Goal: Task Accomplishment & Management: Use online tool/utility

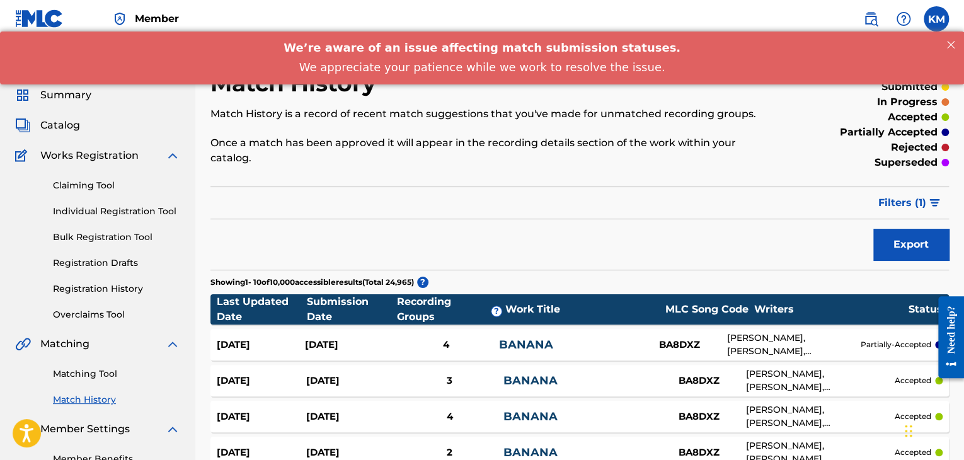
click at [933, 15] on label at bounding box center [936, 18] width 25 height 25
click at [936, 19] on input "[PERSON_NAME] Matheson [EMAIL_ADDRESS][PERSON_NAME][DOMAIN_NAME] Profile Log out" at bounding box center [936, 19] width 0 height 0
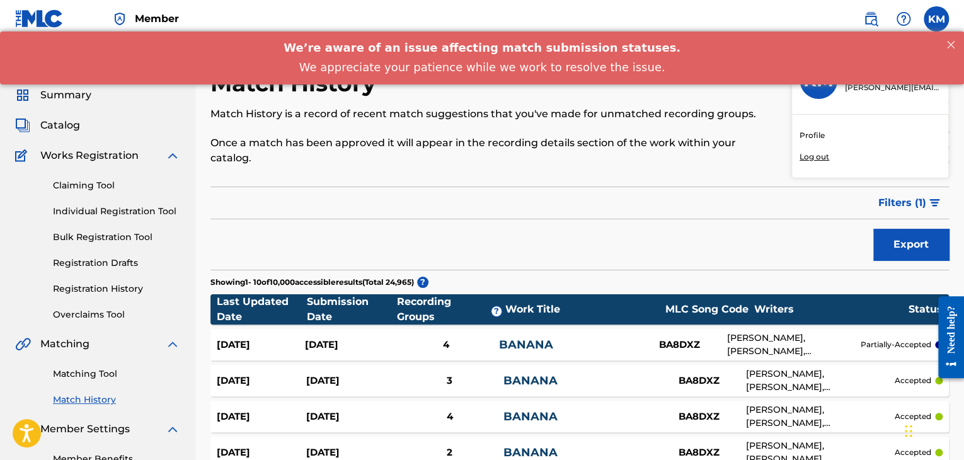
click at [812, 153] on p "Log out" at bounding box center [815, 156] width 30 height 11
click at [936, 19] on input "[PERSON_NAME] Matheson [EMAIL_ADDRESS][PERSON_NAME][DOMAIN_NAME] Profile Log out" at bounding box center [936, 19] width 0 height 0
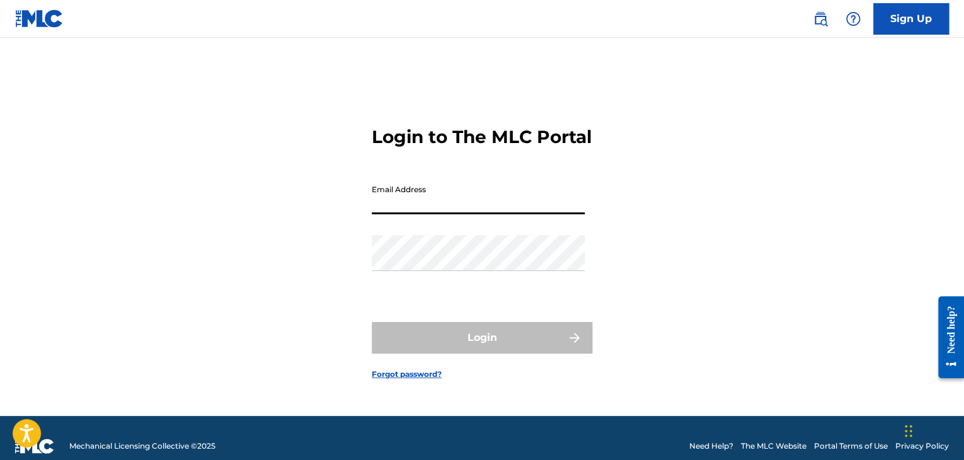
click at [442, 196] on input "Email Address" at bounding box center [478, 196] width 213 height 36
type input "[PERSON_NAME][EMAIL_ADDRESS][PERSON_NAME][DOMAIN_NAME]"
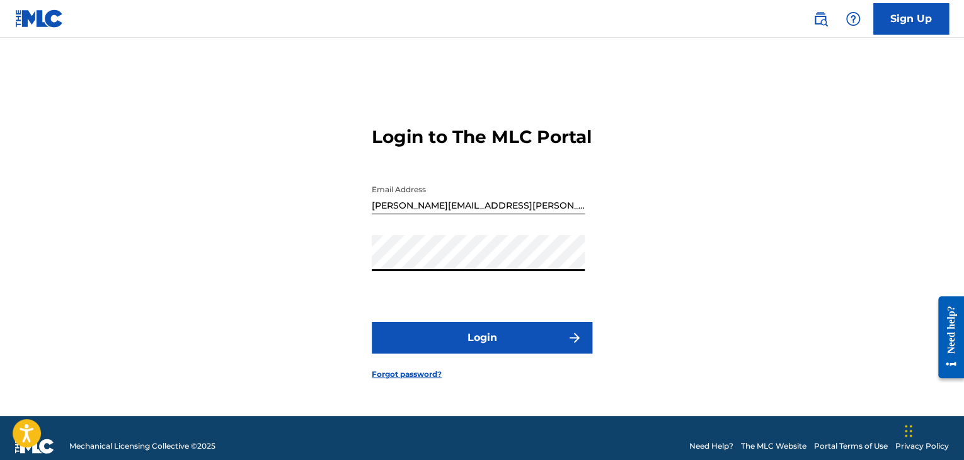
click at [446, 352] on button "Login" at bounding box center [482, 338] width 221 height 32
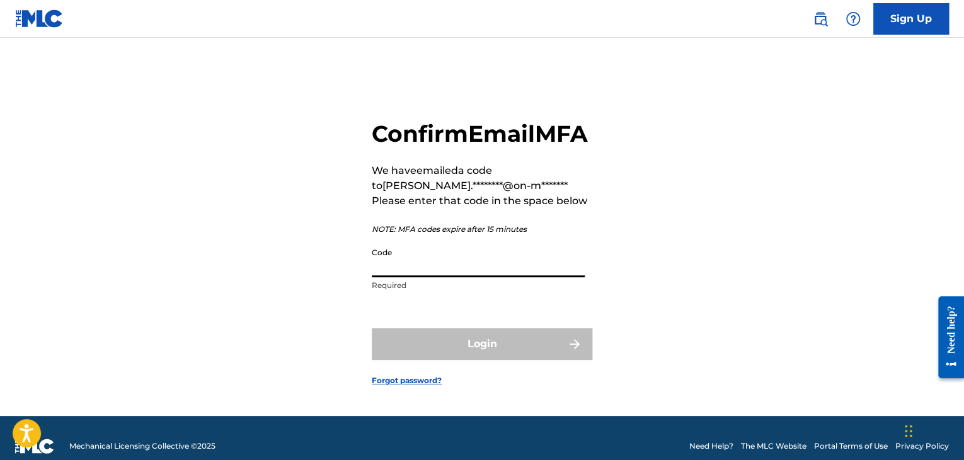
paste input "527985"
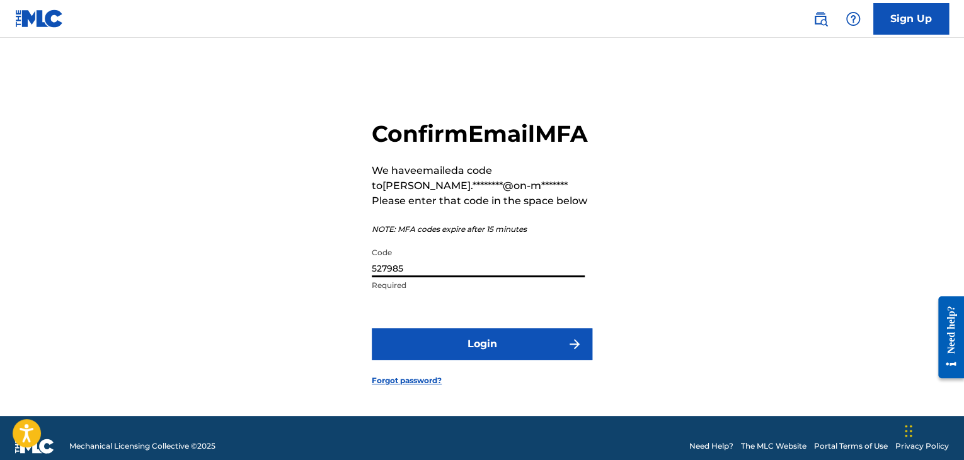
type input "527985"
click at [507, 356] on button "Login" at bounding box center [482, 344] width 221 height 32
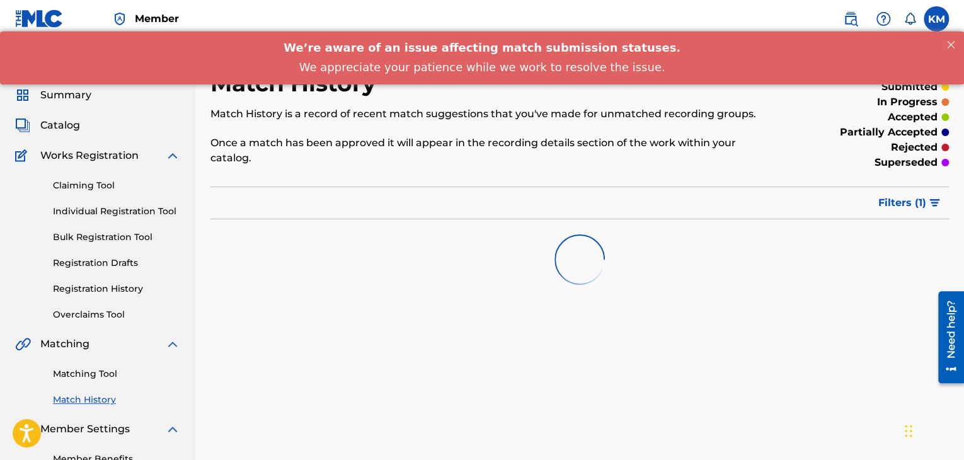
click at [108, 371] on link "Matching Tool" at bounding box center [116, 373] width 127 height 13
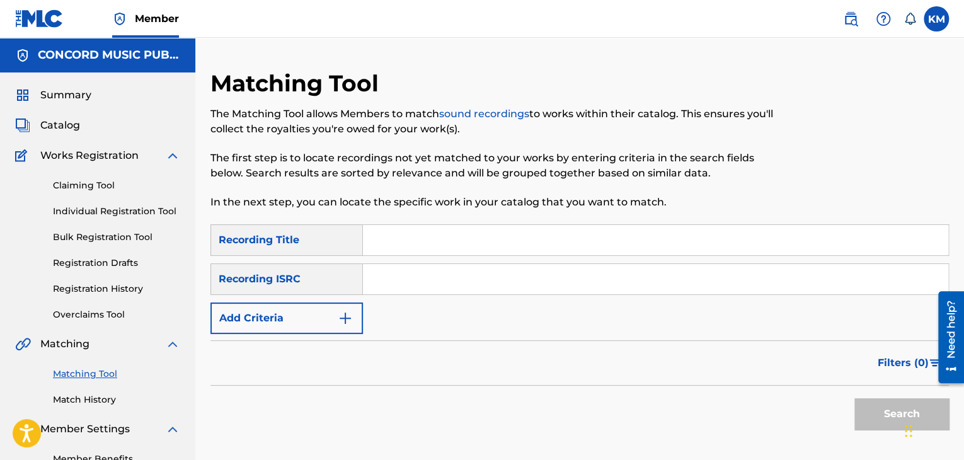
click at [391, 283] on input "Search Form" at bounding box center [655, 279] width 585 height 30
paste input "USRE11200215"
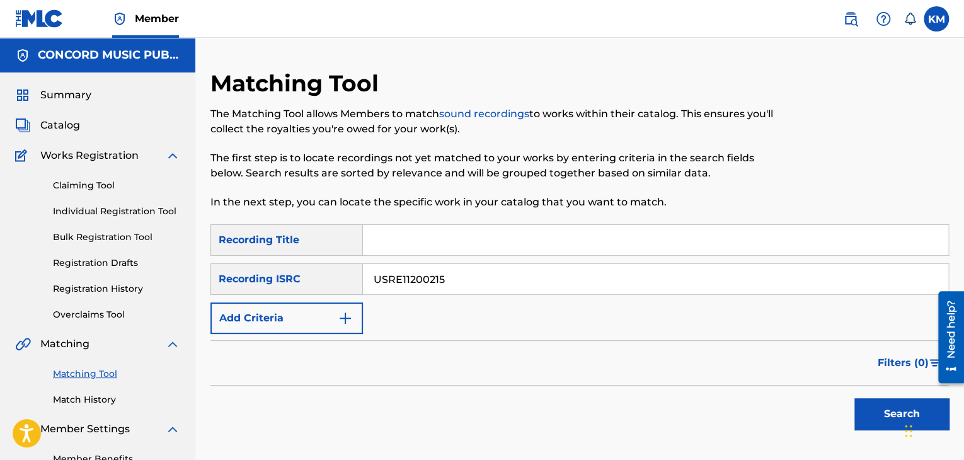
type input "USRE11200215"
click at [887, 410] on button "Search" at bounding box center [902, 414] width 95 height 32
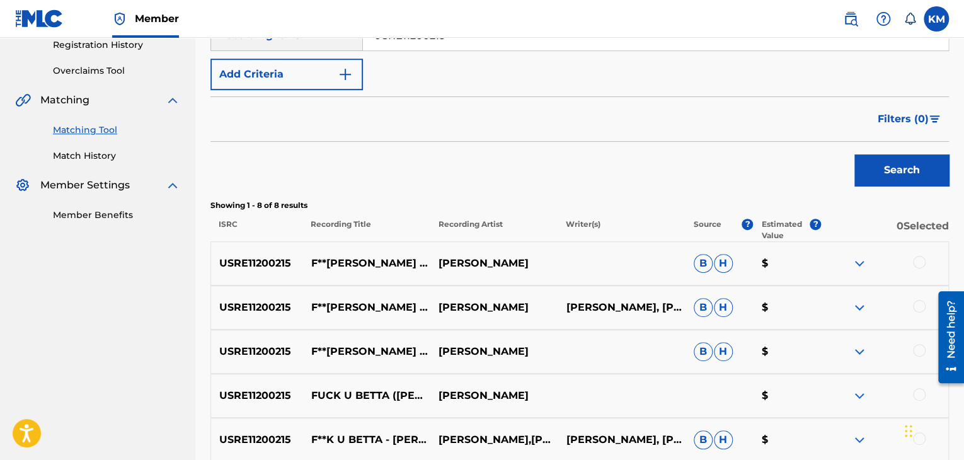
scroll to position [252, 0]
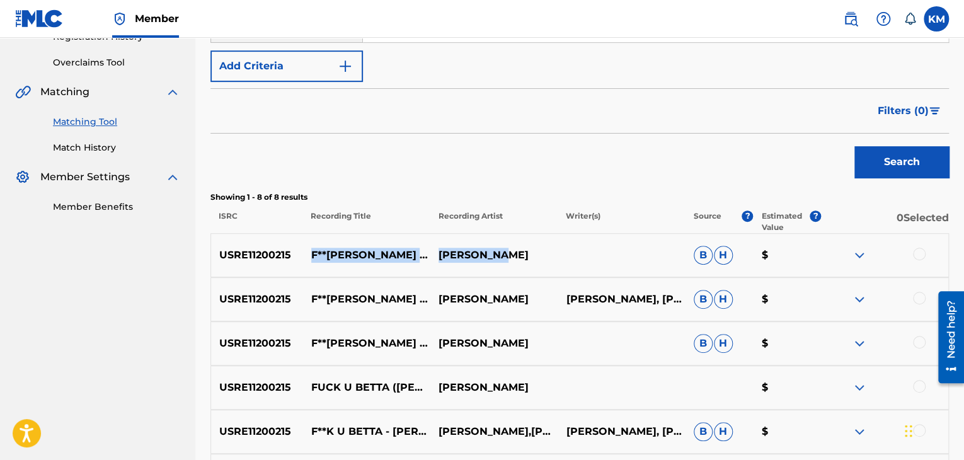
drag, startPoint x: 313, startPoint y: 247, endPoint x: 519, endPoint y: 255, distance: 206.2
click at [519, 255] on div "USRE11200215 F**[PERSON_NAME] ([PERSON_NAME] RADIO REMIX) [PERSON_NAME] [PERSON…" at bounding box center [579, 255] width 739 height 44
copy div "F**[PERSON_NAME] ([PERSON_NAME] RADIO REMIX) [PERSON_NAME]"
click at [915, 251] on div at bounding box center [919, 254] width 13 height 13
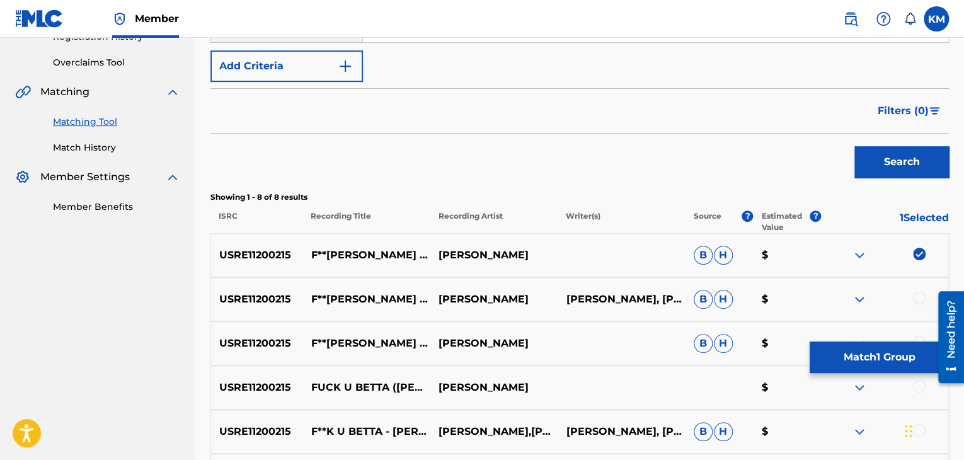
click at [921, 301] on div at bounding box center [919, 298] width 13 height 13
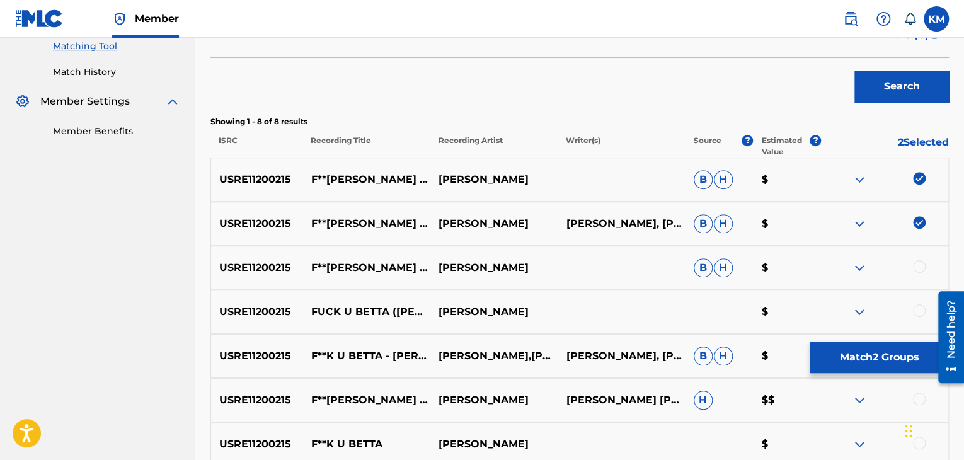
scroll to position [441, 0]
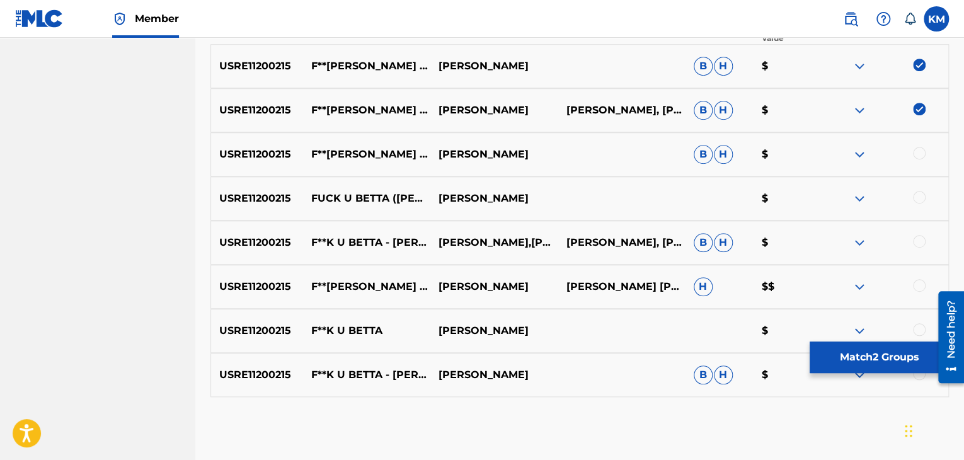
click at [919, 151] on div at bounding box center [919, 153] width 13 height 13
click at [917, 200] on div at bounding box center [919, 197] width 13 height 13
click at [920, 240] on div at bounding box center [919, 241] width 13 height 13
click at [919, 292] on div at bounding box center [884, 286] width 127 height 15
click at [916, 284] on div at bounding box center [919, 285] width 13 height 13
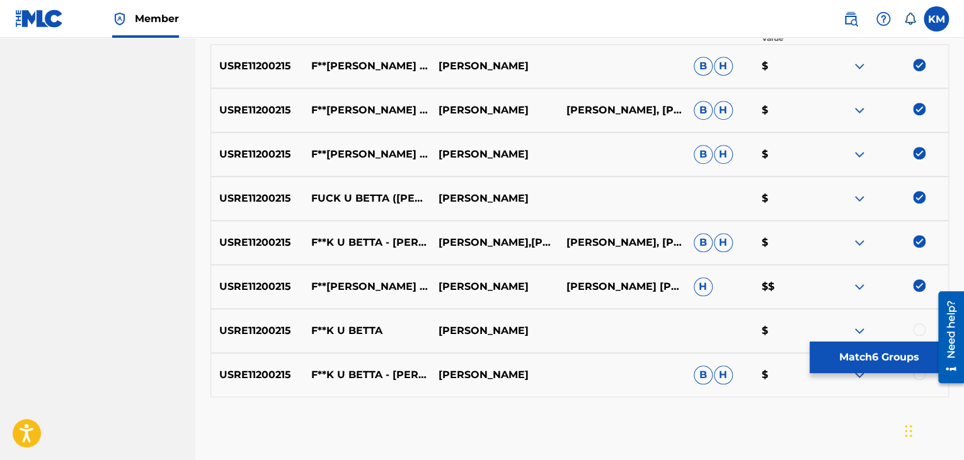
click at [916, 327] on div at bounding box center [919, 329] width 13 height 13
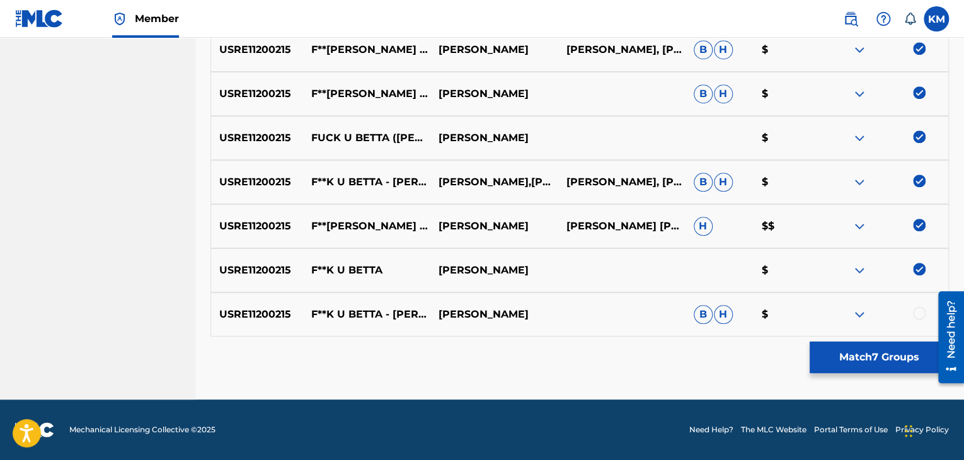
click at [919, 306] on div "USRE11200215 F**K U BETTA - [PERSON_NAME] RADIO REMIX [PERSON_NAME] [PERSON_NAM…" at bounding box center [579, 314] width 739 height 44
click at [918, 316] on div at bounding box center [919, 313] width 13 height 13
click at [843, 345] on button "Match 8 Groups" at bounding box center [879, 358] width 139 height 32
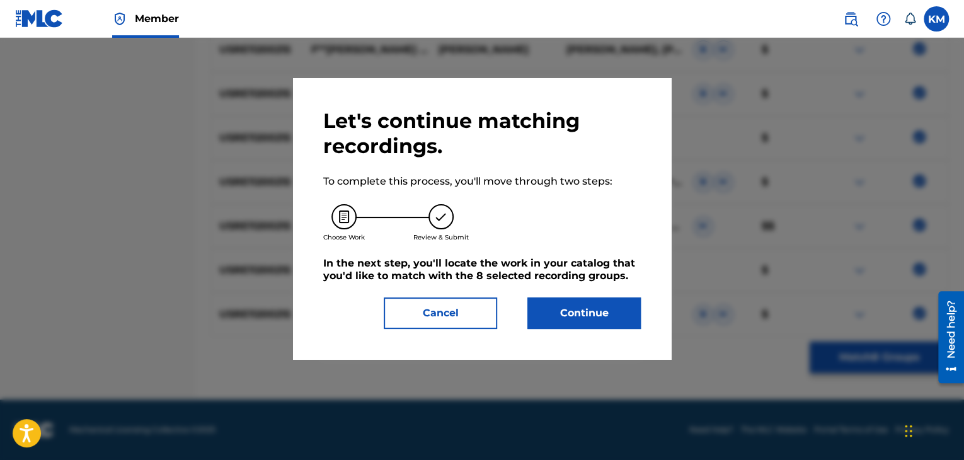
click at [577, 315] on button "Continue" at bounding box center [583, 313] width 113 height 32
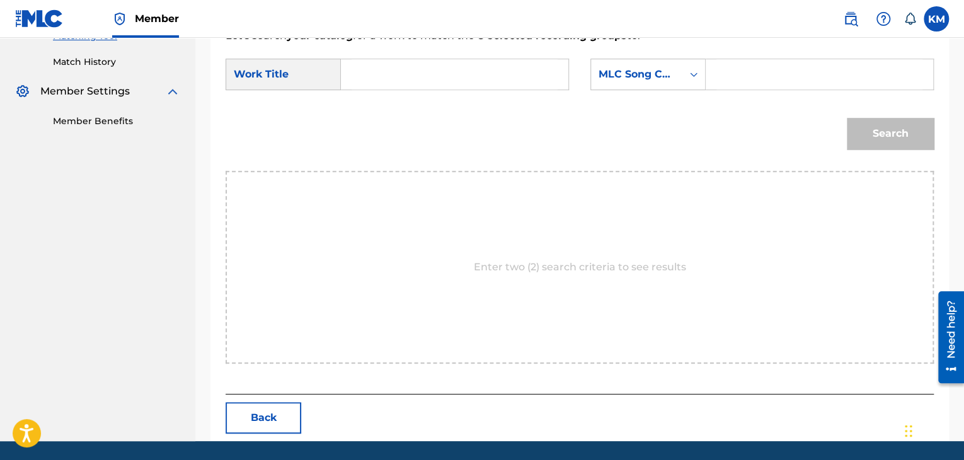
scroll to position [316, 0]
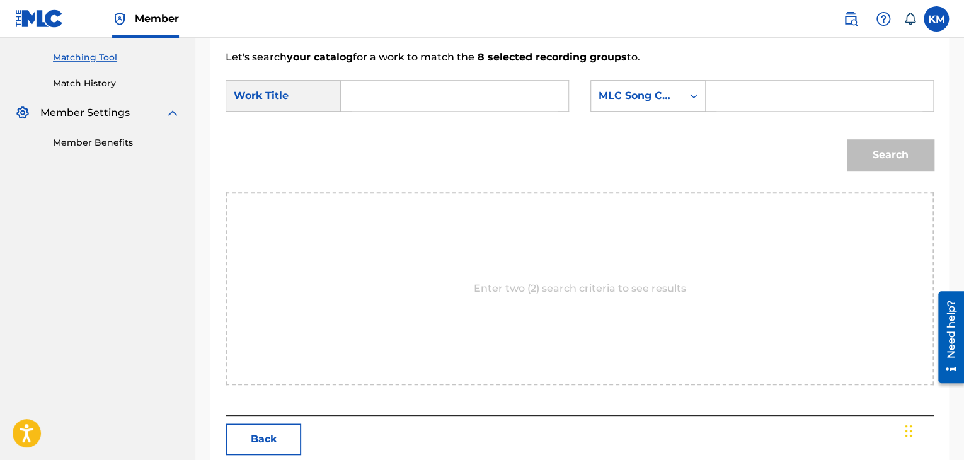
click at [415, 103] on input "Search Form" at bounding box center [455, 96] width 206 height 30
paste input "F**[PERSON_NAME] ([PERSON_NAME] RADIO REMIX) [PERSON_NAME]"
type input "F**[PERSON_NAME] ([PERSON_NAME] RADIO REMIX) [PERSON_NAME]"
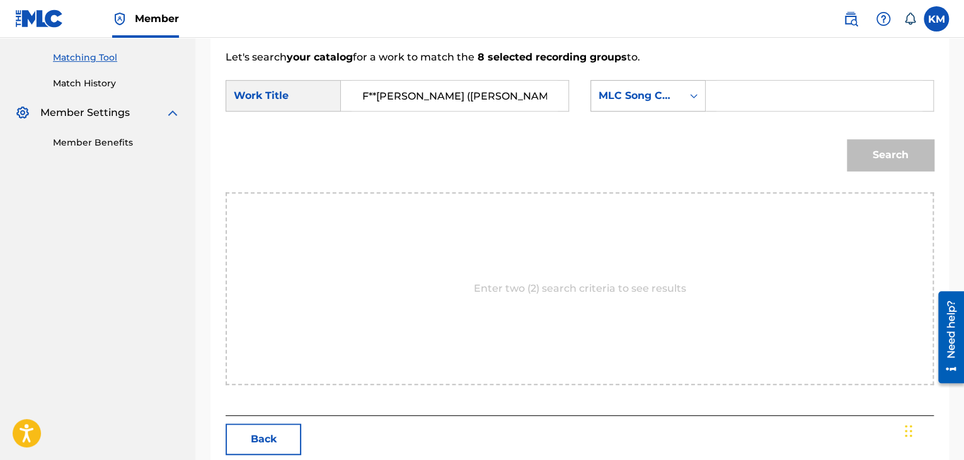
click at [695, 91] on icon "Search Form" at bounding box center [694, 95] width 13 height 13
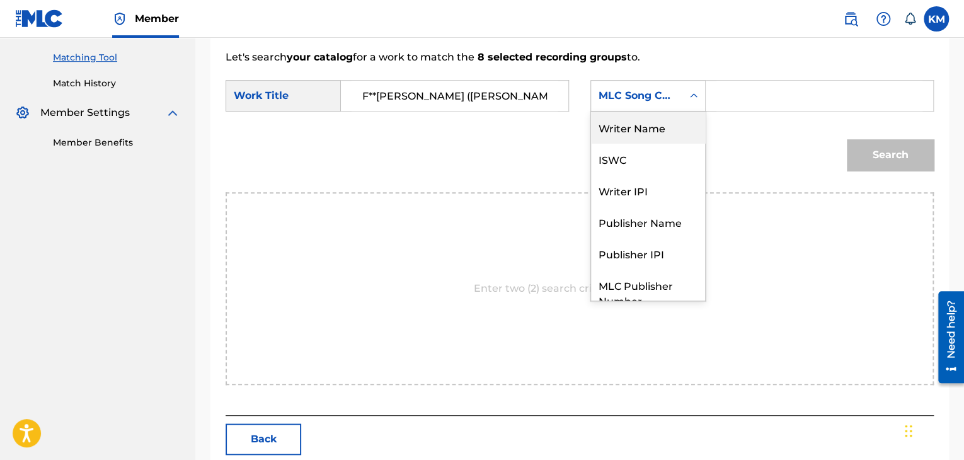
click at [662, 114] on div "Writer Name" at bounding box center [648, 128] width 114 height 32
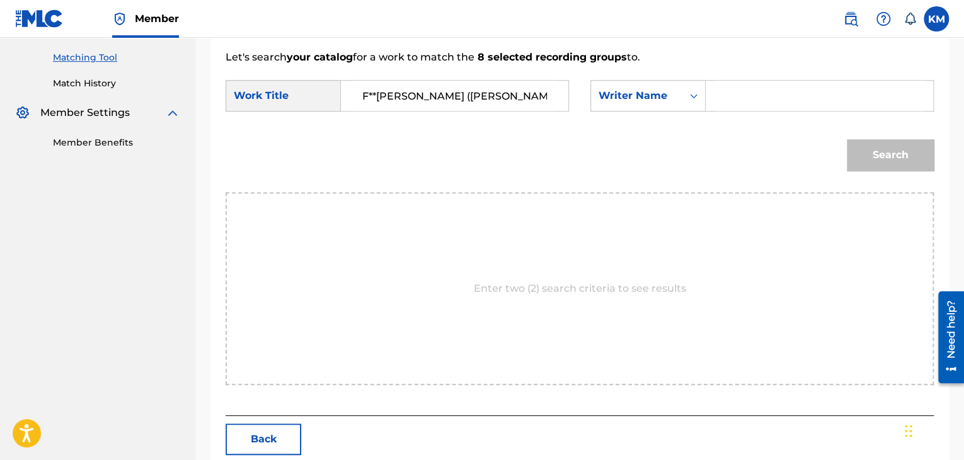
click at [713, 91] on div "Search Form" at bounding box center [820, 96] width 228 height 32
click at [739, 103] on input "Search Form" at bounding box center [819, 96] width 206 height 30
paste input "[PERSON_NAME]"
type input "[PERSON_NAME]"
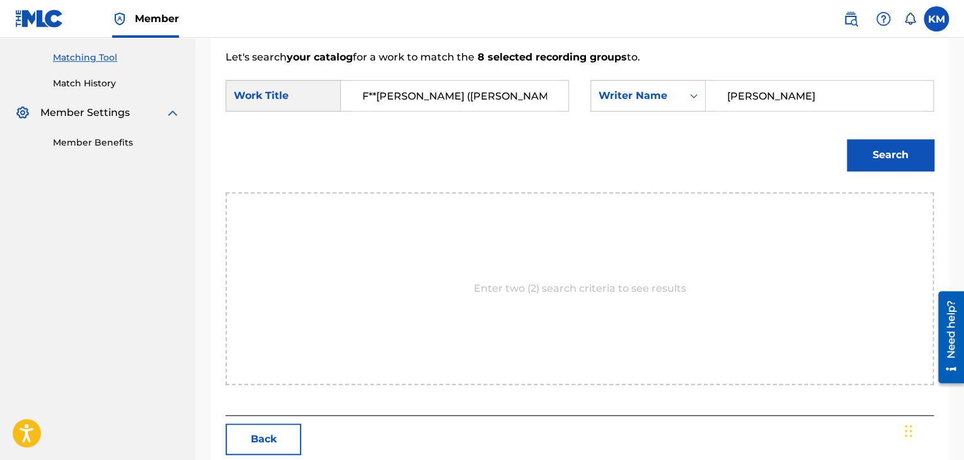
click at [872, 155] on button "Search" at bounding box center [890, 155] width 87 height 32
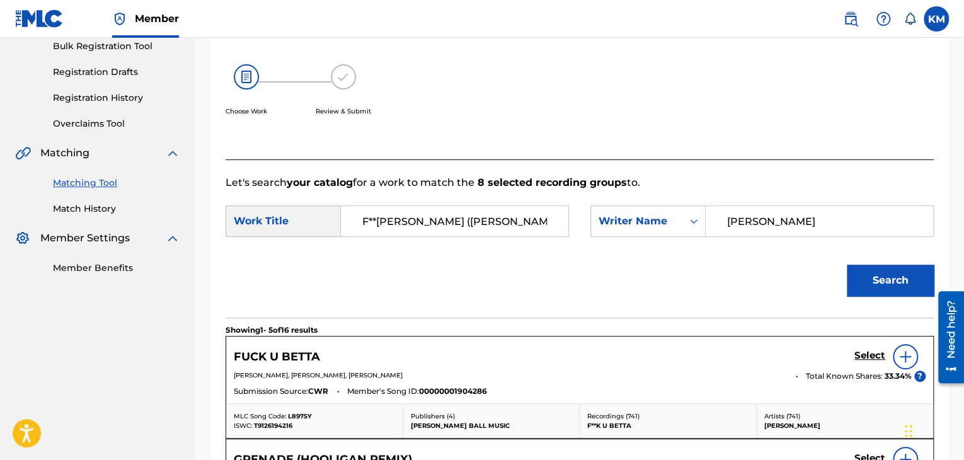
scroll to position [190, 0]
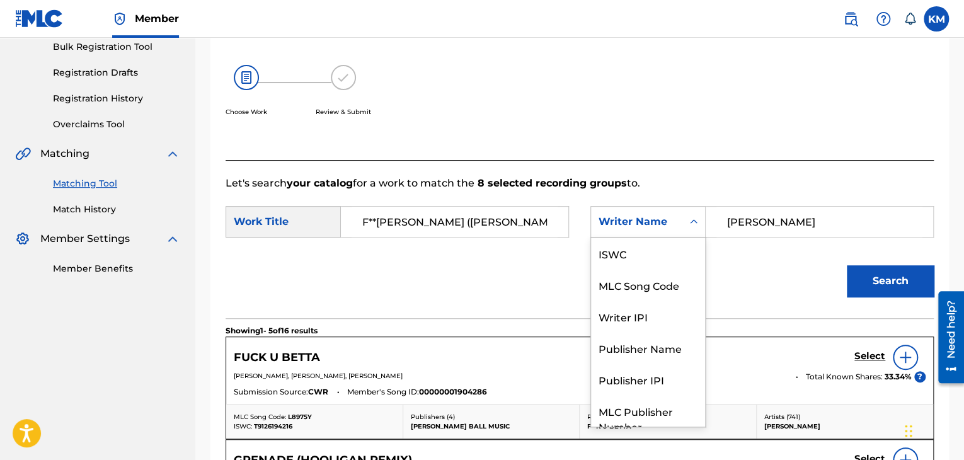
click at [697, 217] on icon "Search Form" at bounding box center [694, 222] width 13 height 13
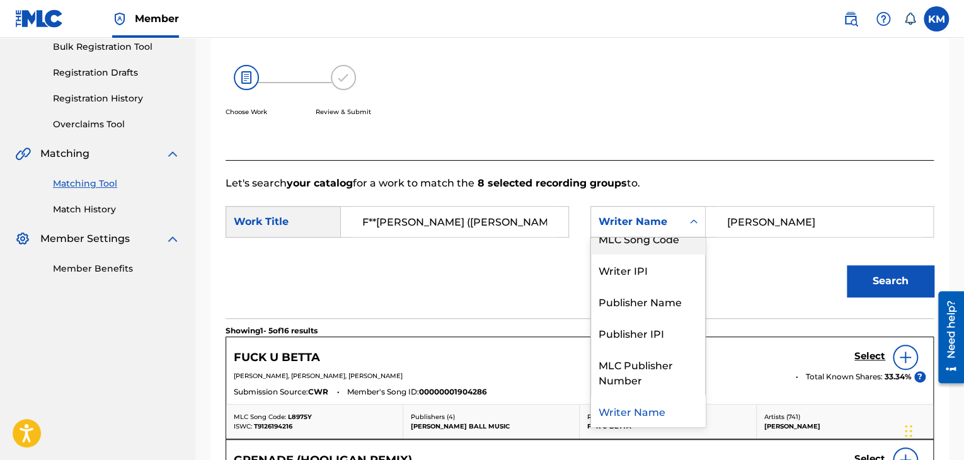
click at [693, 239] on div "MLC Song Code" at bounding box center [648, 238] width 114 height 32
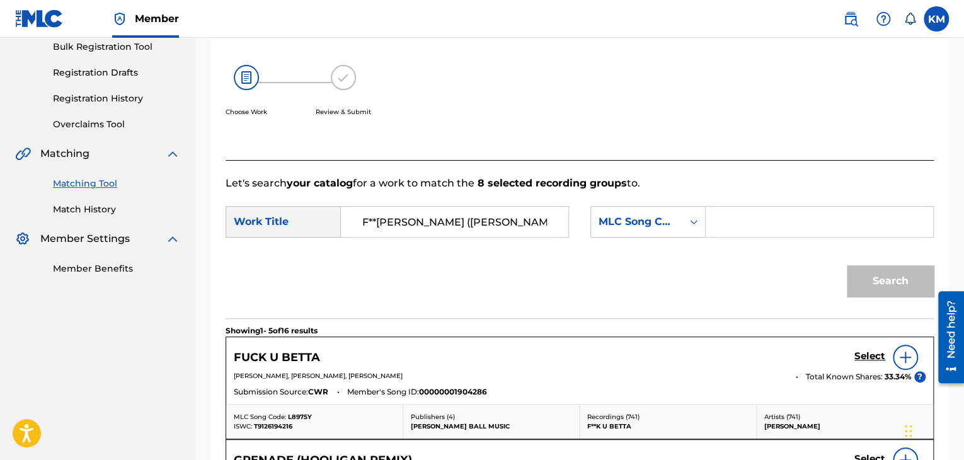
click at [718, 228] on input "Search Form" at bounding box center [819, 222] width 206 height 30
paste input "F5491W"
type input "F5491W"
click at [866, 273] on button "Search" at bounding box center [890, 281] width 87 height 32
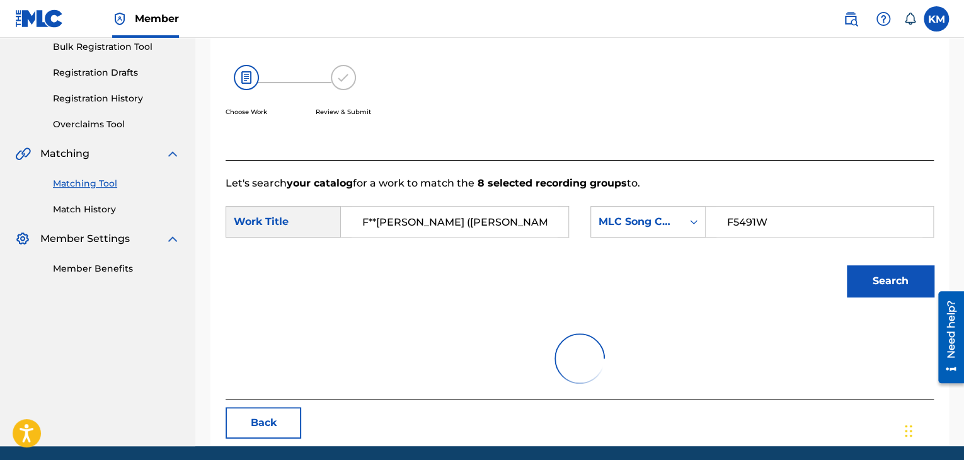
scroll to position [183, 0]
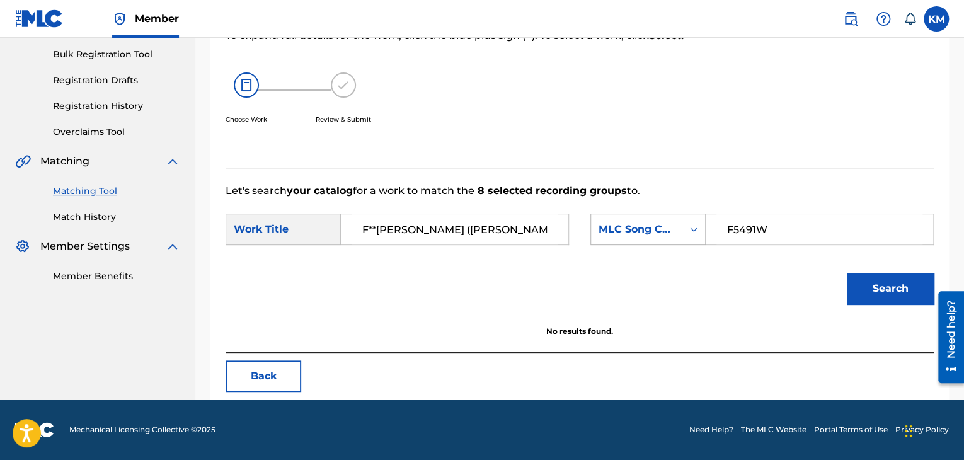
click at [693, 232] on icon "Search Form" at bounding box center [694, 229] width 13 height 13
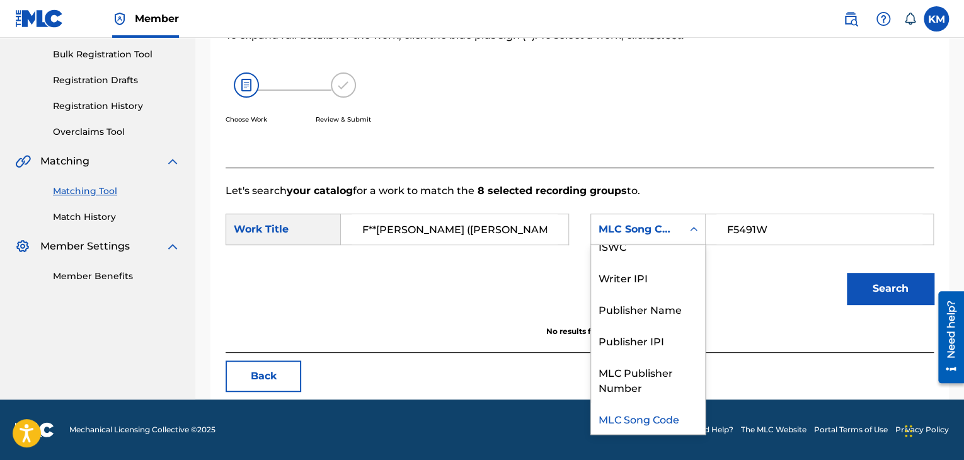
scroll to position [0, 0]
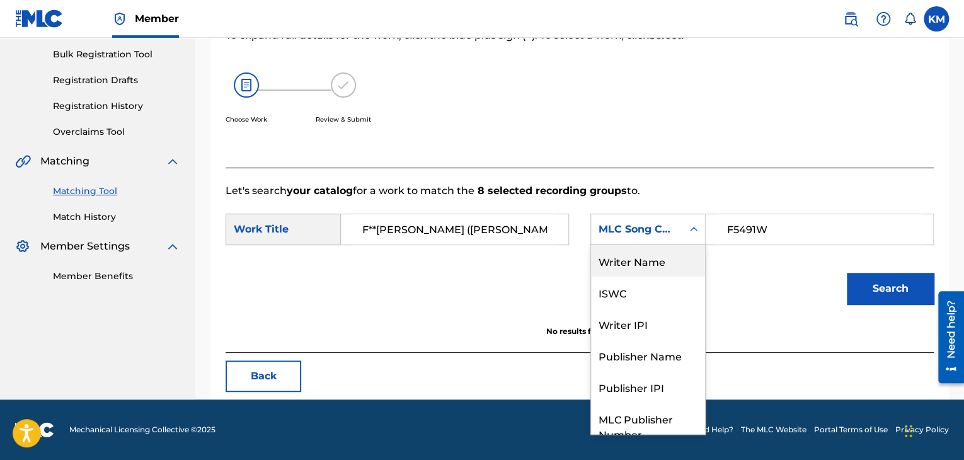
click at [636, 270] on div "Writer Name" at bounding box center [648, 261] width 114 height 32
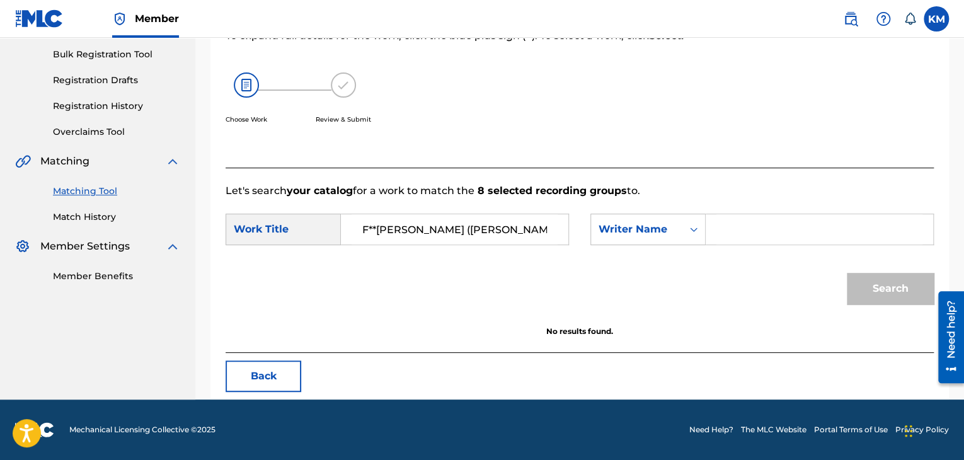
click at [736, 234] on input "Search Form" at bounding box center [819, 229] width 206 height 30
type input "[PERSON_NAME]"
drag, startPoint x: 857, startPoint y: 287, endPoint x: 860, endPoint y: 294, distance: 8.0
click at [858, 291] on button "Search" at bounding box center [890, 289] width 87 height 32
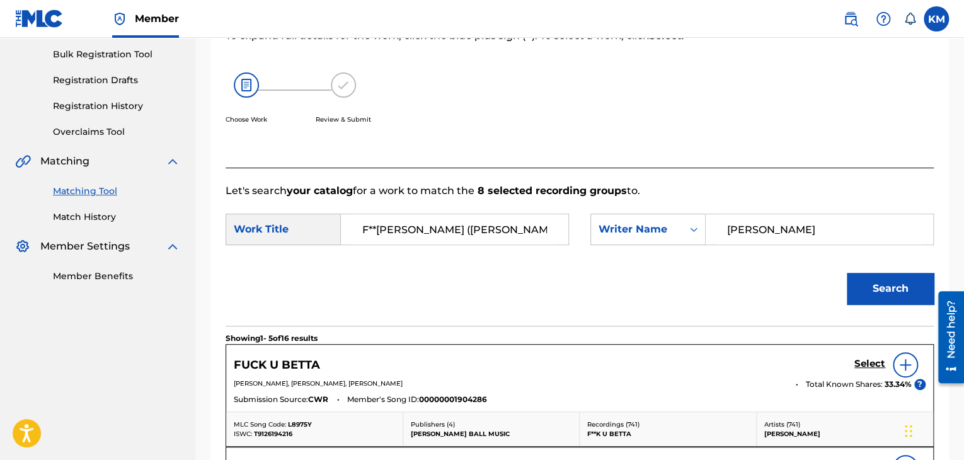
click at [866, 358] on h5 "Select" at bounding box center [870, 364] width 31 height 12
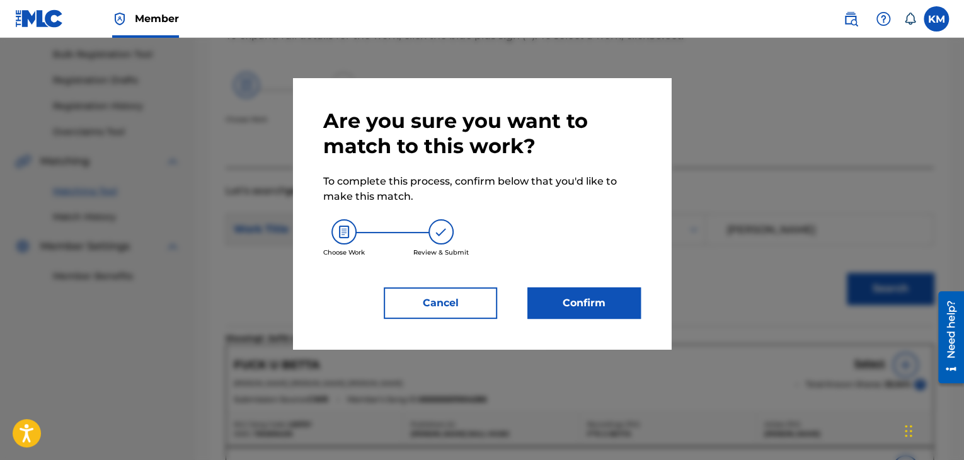
click at [585, 301] on button "Confirm" at bounding box center [583, 303] width 113 height 32
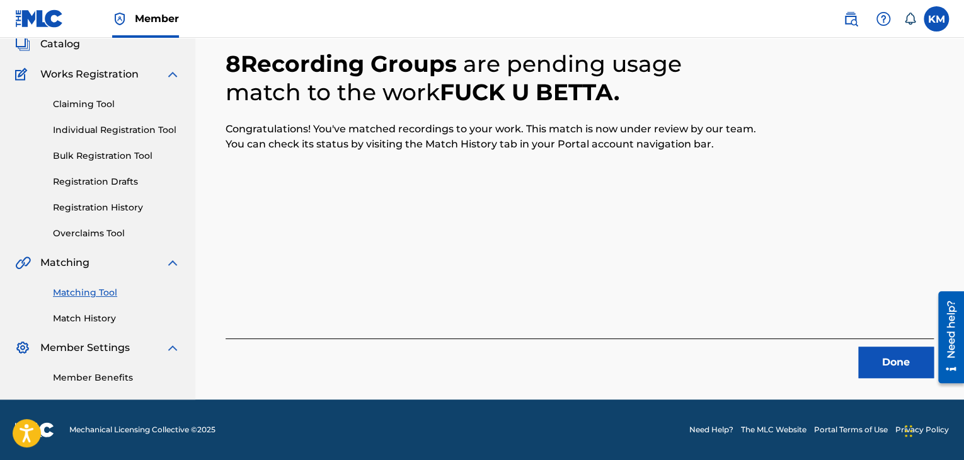
scroll to position [81, 0]
click at [873, 364] on button "Done" at bounding box center [896, 363] width 76 height 32
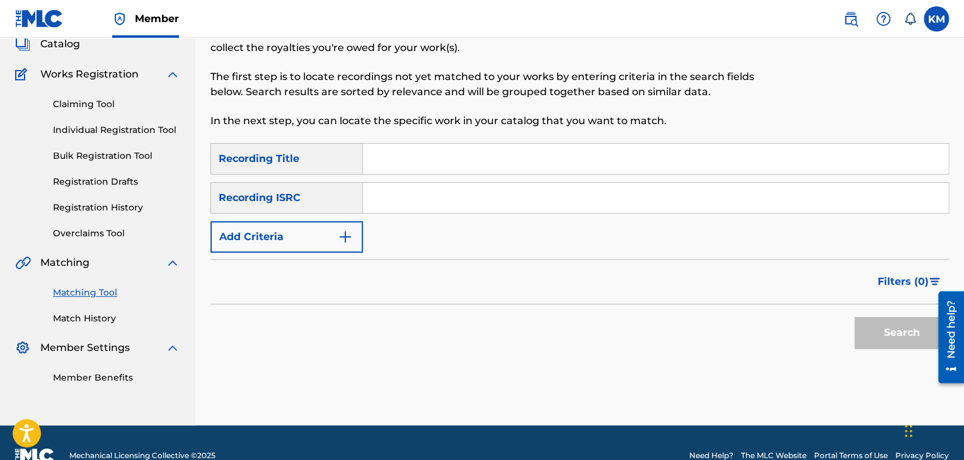
paste input "GBF077640204"
type input "GBF077640204"
click at [875, 335] on button "Search" at bounding box center [902, 333] width 95 height 32
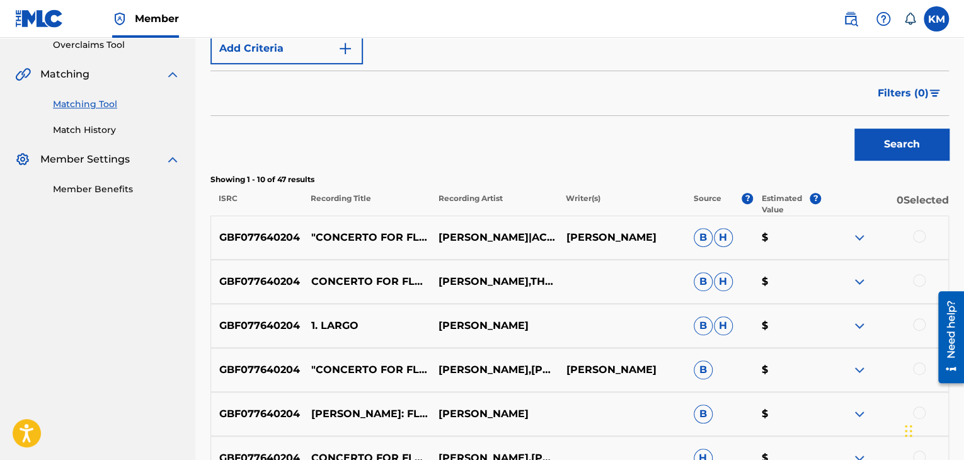
scroll to position [270, 0]
click at [73, 127] on link "Match History" at bounding box center [116, 129] width 127 height 13
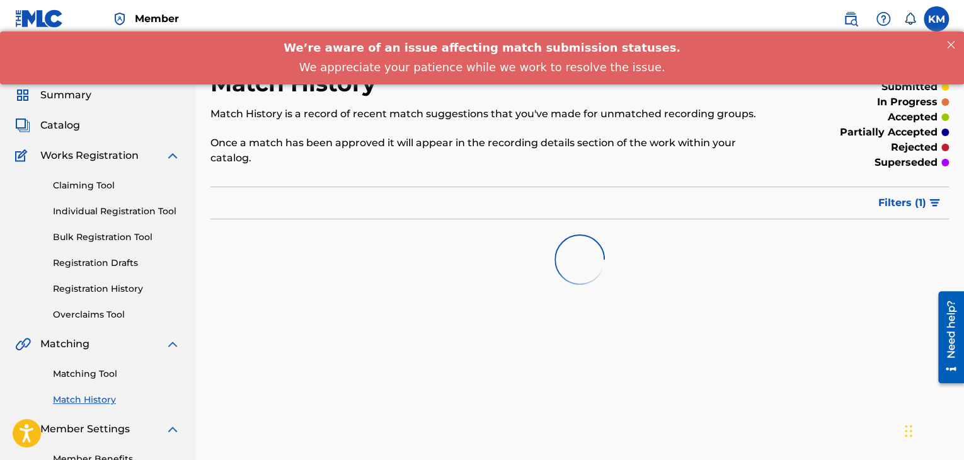
click at [84, 378] on link "Matching Tool" at bounding box center [116, 373] width 127 height 13
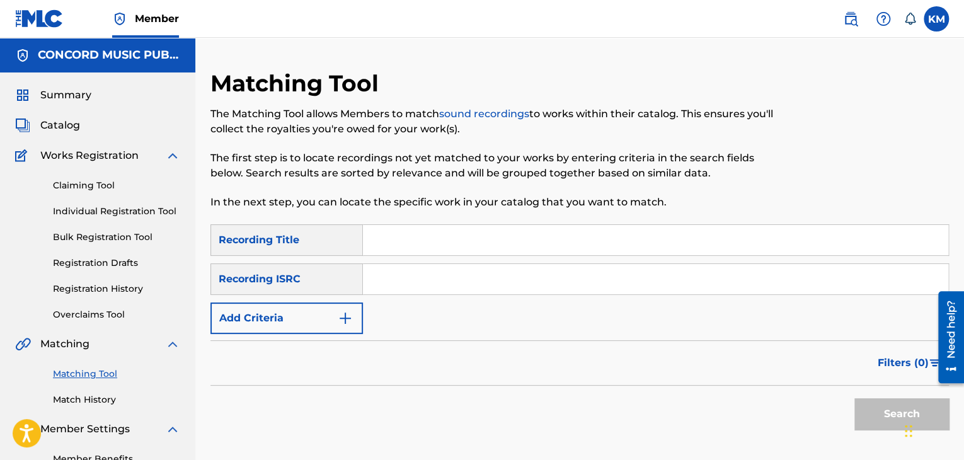
click at [400, 277] on input "Search Form" at bounding box center [655, 279] width 585 height 30
paste input "QZES51855002"
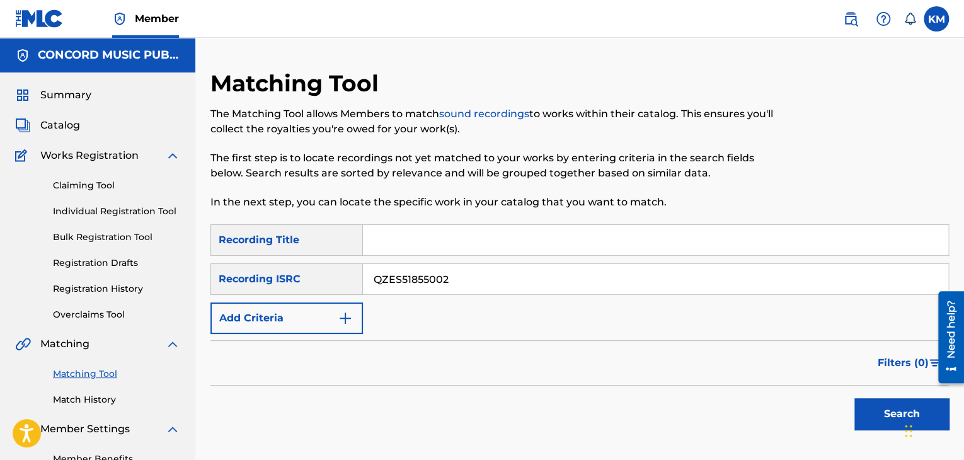
type input "QZES51855002"
click at [860, 414] on button "Search" at bounding box center [902, 414] width 95 height 32
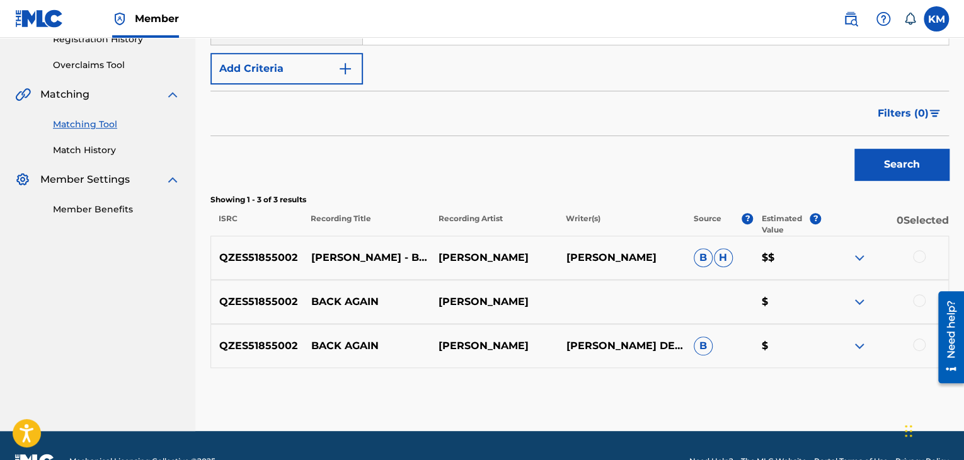
scroll to position [252, 0]
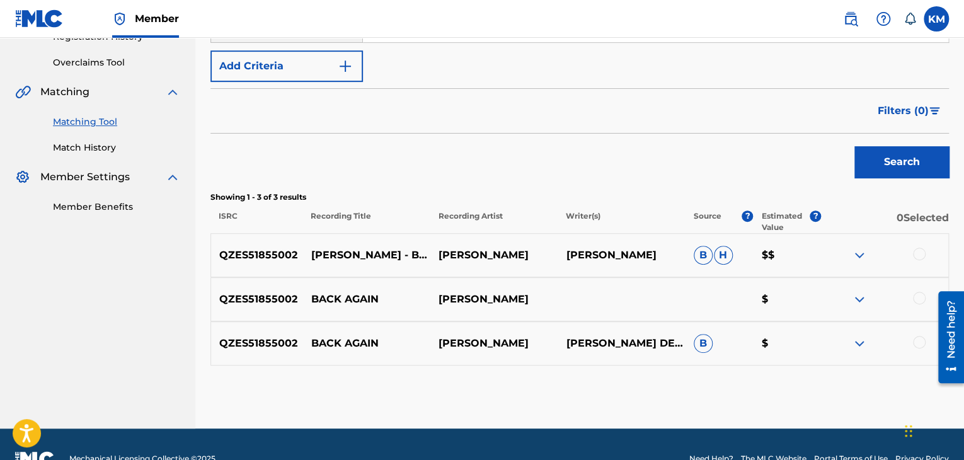
click at [918, 254] on div at bounding box center [919, 254] width 13 height 13
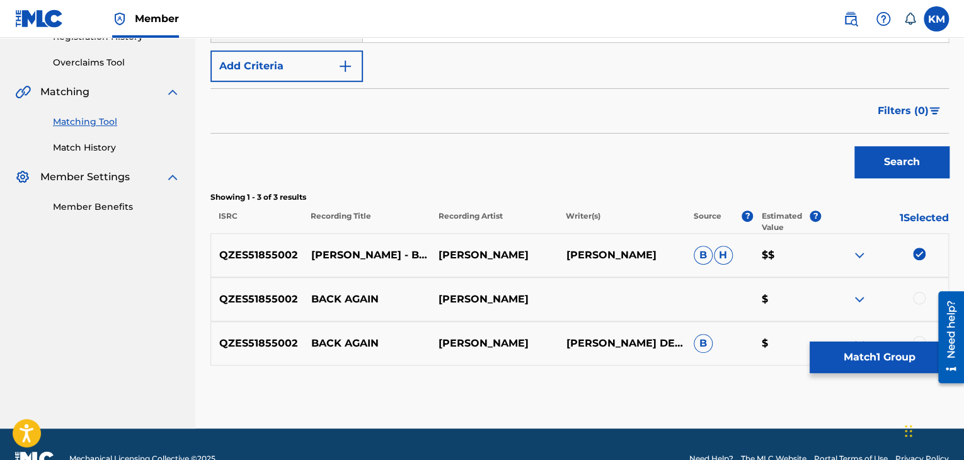
click at [918, 300] on div at bounding box center [919, 298] width 13 height 13
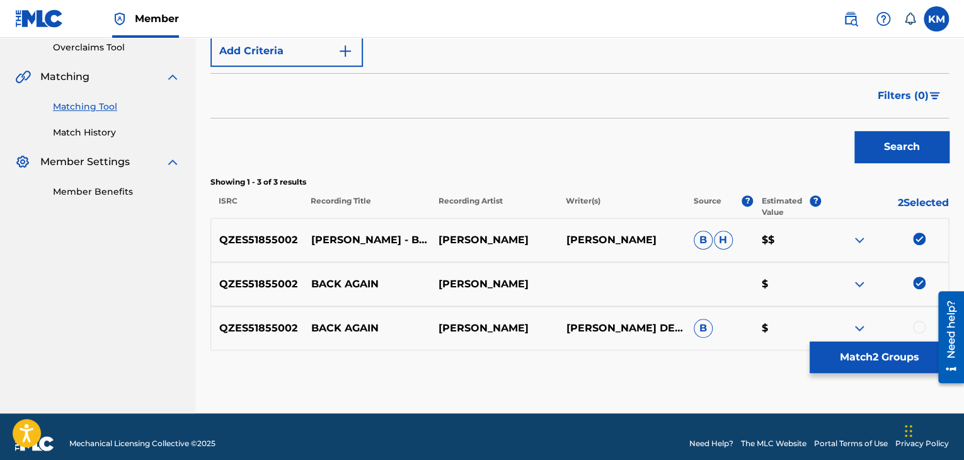
scroll to position [281, 0]
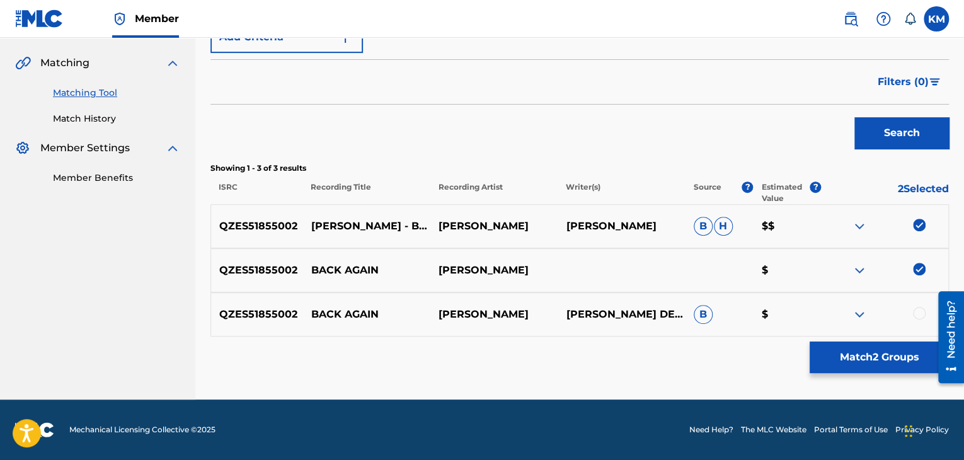
click at [918, 311] on div at bounding box center [919, 313] width 13 height 13
click at [899, 349] on button "Match 3 Groups" at bounding box center [879, 358] width 139 height 32
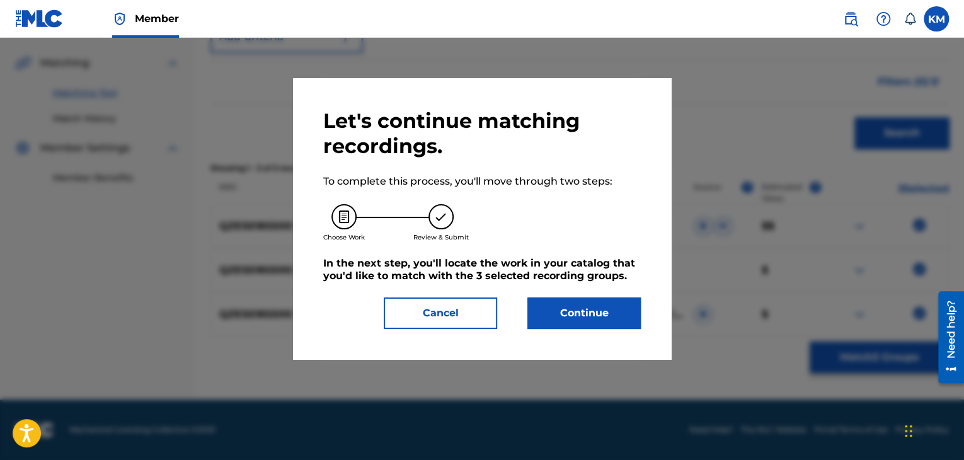
click at [570, 314] on button "Continue" at bounding box center [583, 313] width 113 height 32
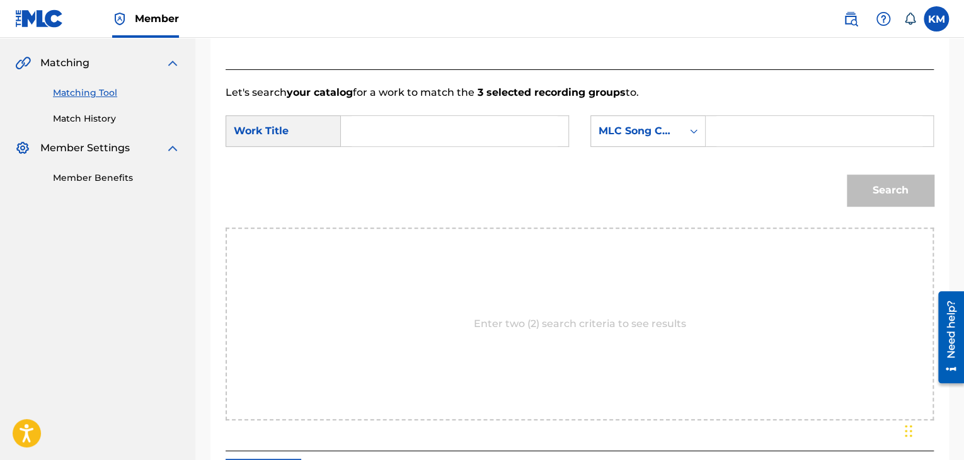
click at [417, 129] on input "Search Form" at bounding box center [455, 131] width 206 height 30
paste input "Back Again"
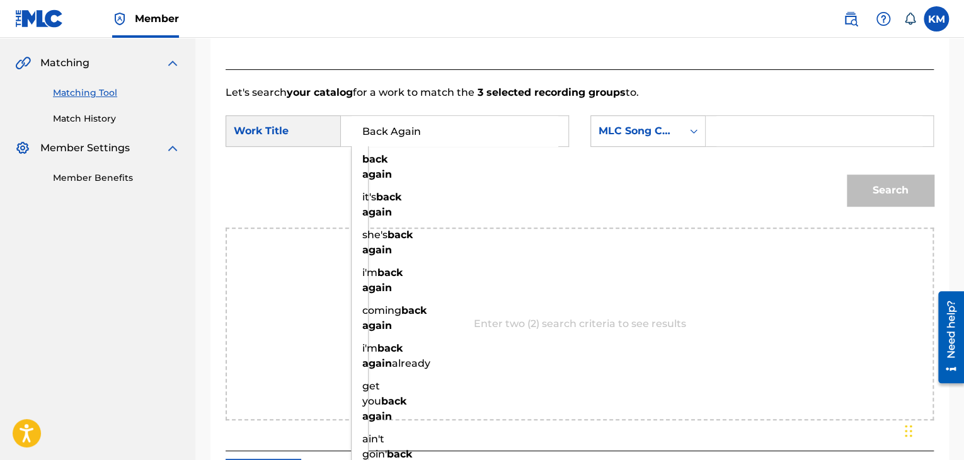
type input "Back Again"
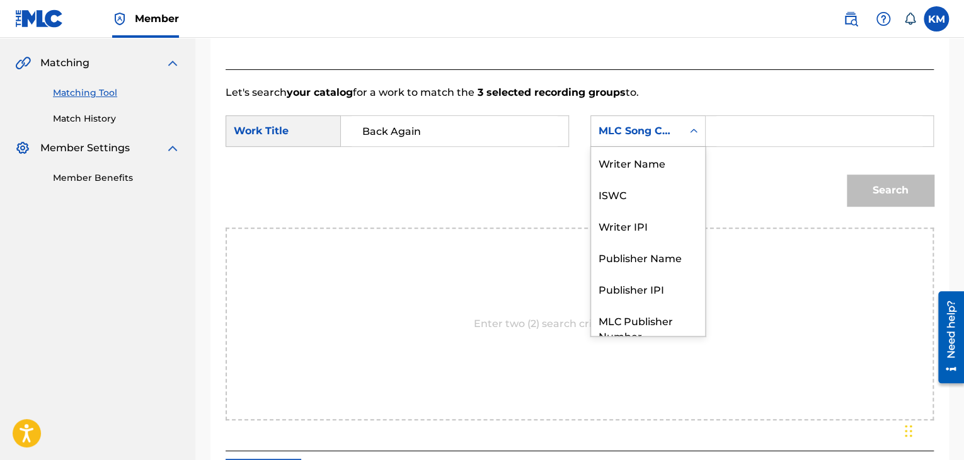
click at [695, 130] on icon "Search Form" at bounding box center [694, 131] width 8 height 4
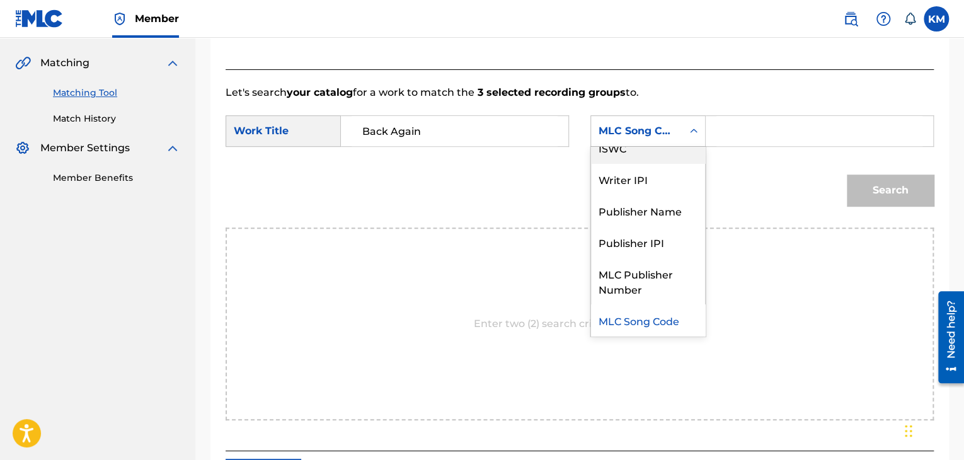
scroll to position [0, 0]
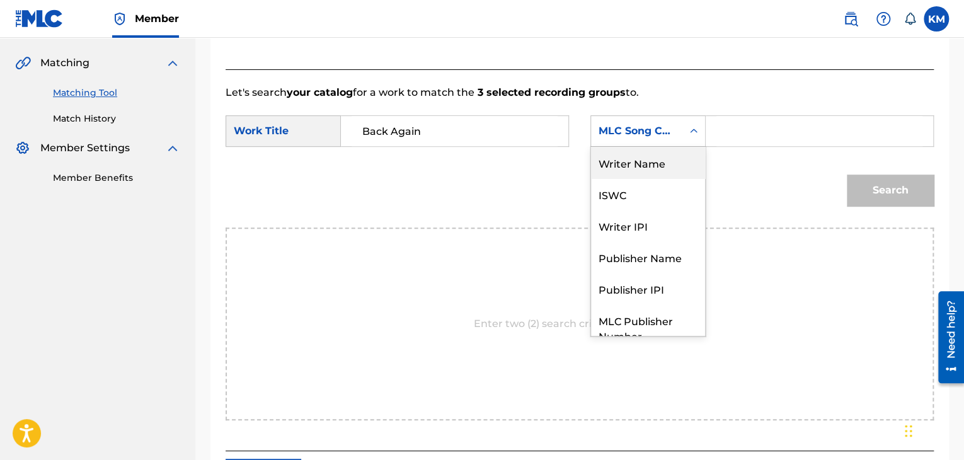
click at [652, 154] on div "Writer Name" at bounding box center [648, 163] width 114 height 32
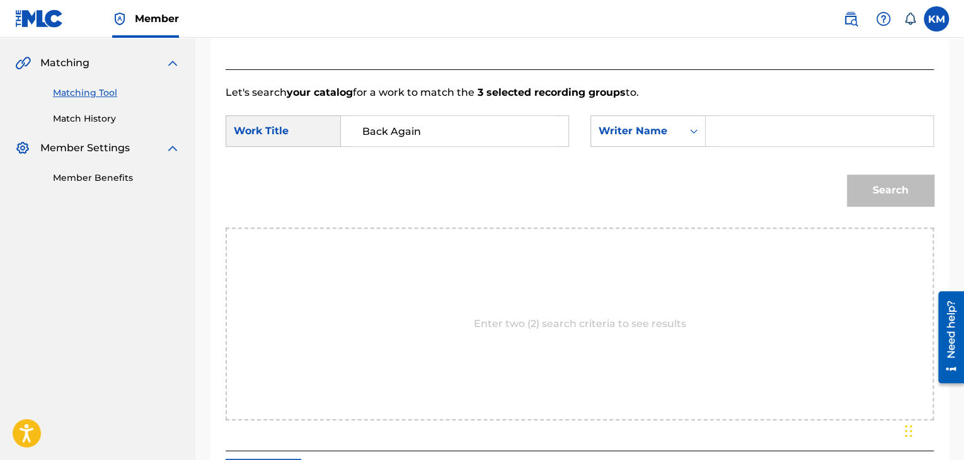
click at [732, 116] on input "Search Form" at bounding box center [819, 131] width 206 height 30
paste input "[PERSON_NAME]"
type input "[PERSON_NAME]"
click at [899, 199] on button "Search" at bounding box center [890, 191] width 87 height 32
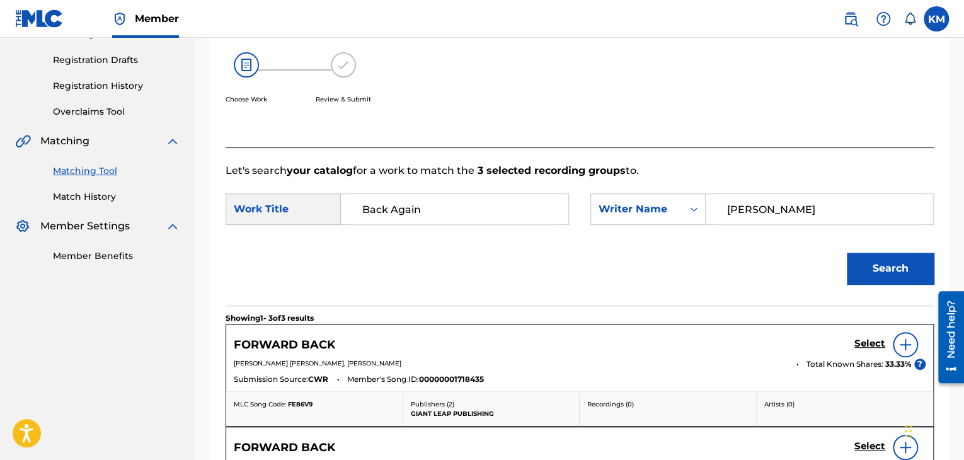
scroll to position [155, 0]
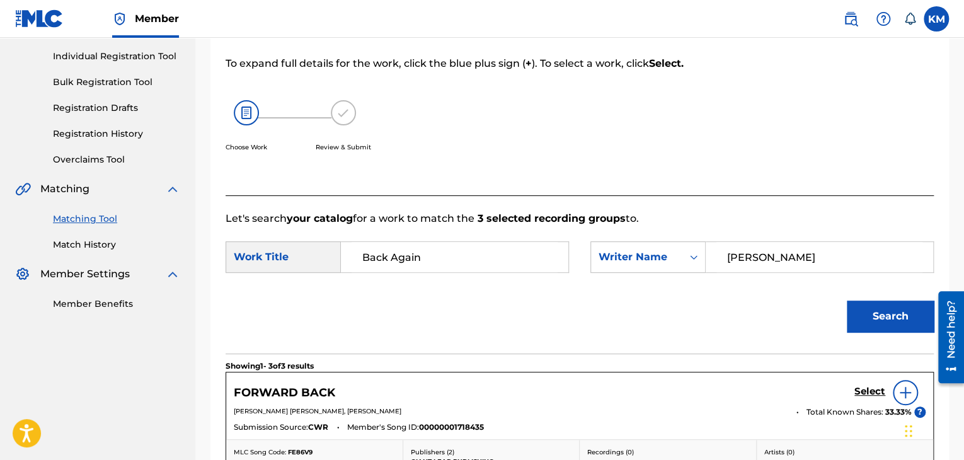
click at [97, 246] on link "Match History" at bounding box center [116, 244] width 127 height 13
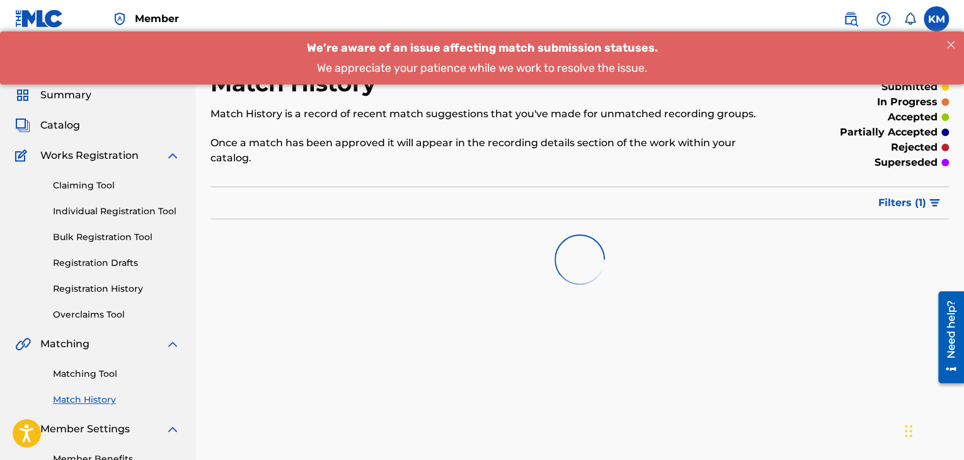
click at [95, 375] on link "Matching Tool" at bounding box center [116, 373] width 127 height 13
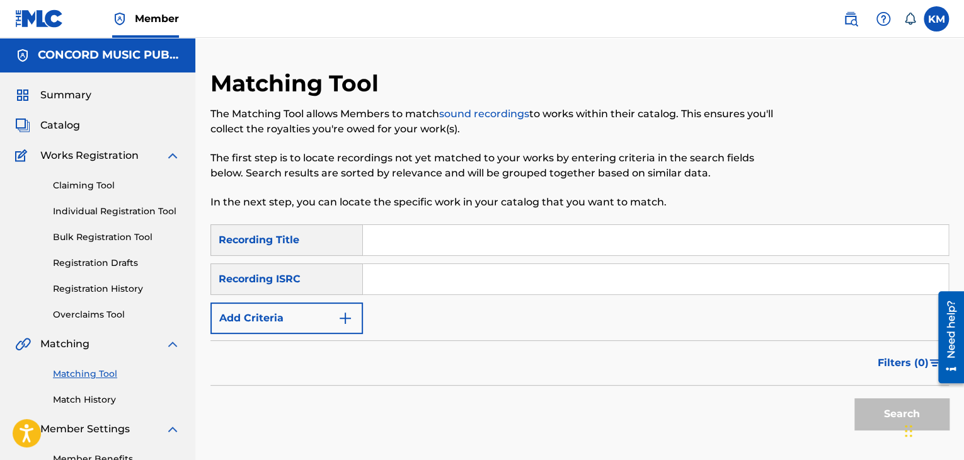
click at [383, 285] on input "Search Form" at bounding box center [655, 279] width 585 height 30
paste input "NLZ542001781"
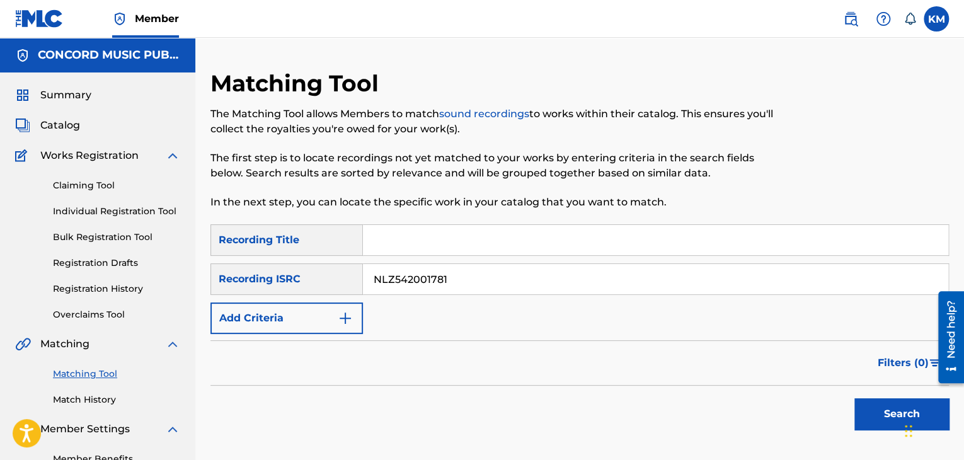
type input "NLZ542001781"
click at [871, 409] on button "Search" at bounding box center [902, 414] width 95 height 32
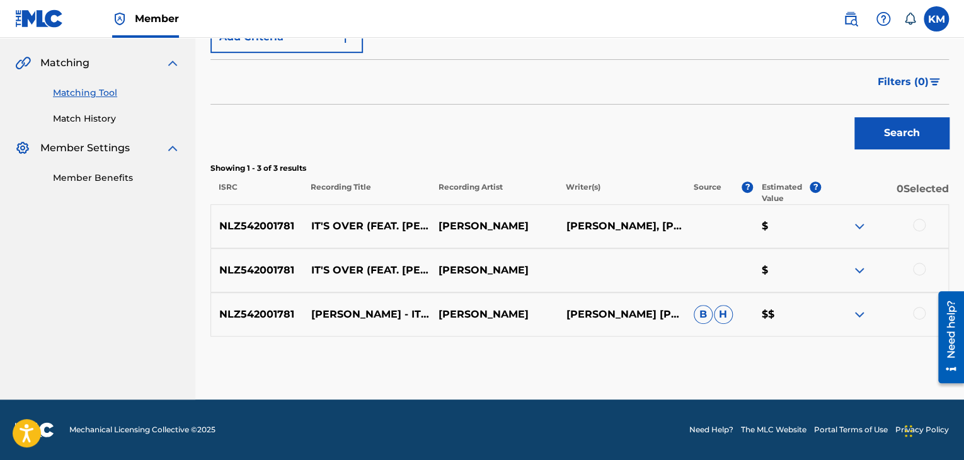
click at [918, 311] on div at bounding box center [919, 313] width 13 height 13
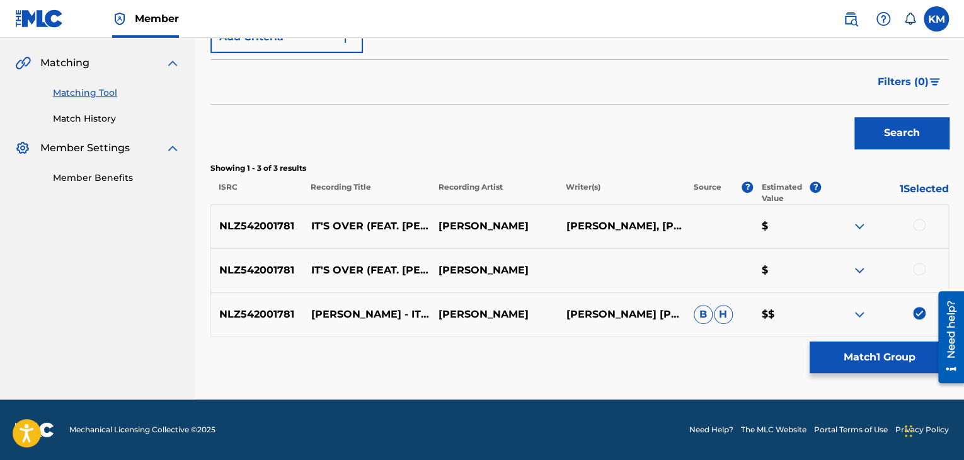
click at [920, 265] on div at bounding box center [919, 269] width 13 height 13
click at [914, 225] on div at bounding box center [919, 225] width 13 height 13
click at [873, 365] on button "Match 3 Groups" at bounding box center [879, 358] width 139 height 32
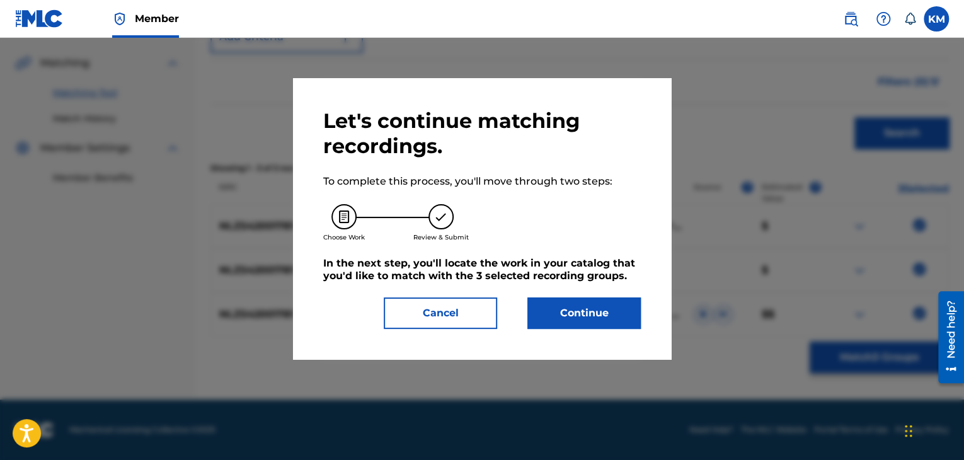
click at [593, 312] on button "Continue" at bounding box center [583, 313] width 113 height 32
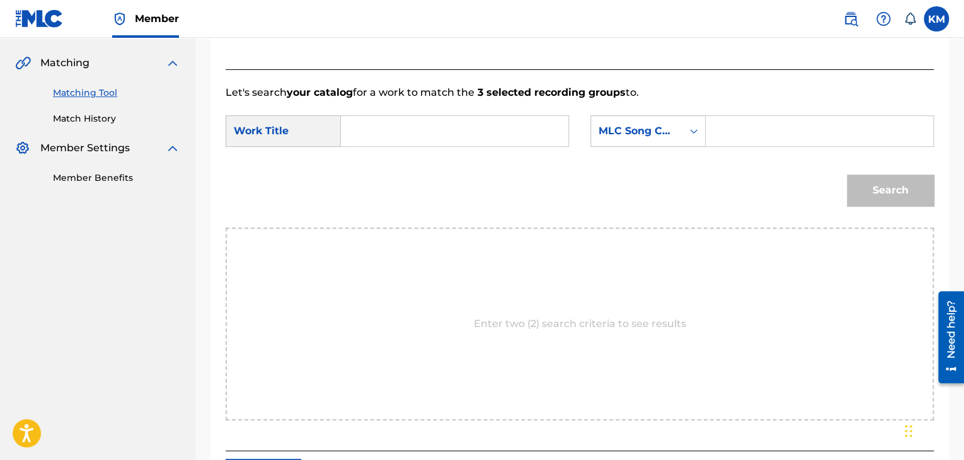
click at [416, 127] on input "Search Form" at bounding box center [455, 131] width 206 height 30
paste input "It's Over (feat. [PERSON_NAME] [PERSON_NAME] & [PERSON_NAME])"
type input "It's Over (feat. [PERSON_NAME] [PERSON_NAME] & [PERSON_NAME])"
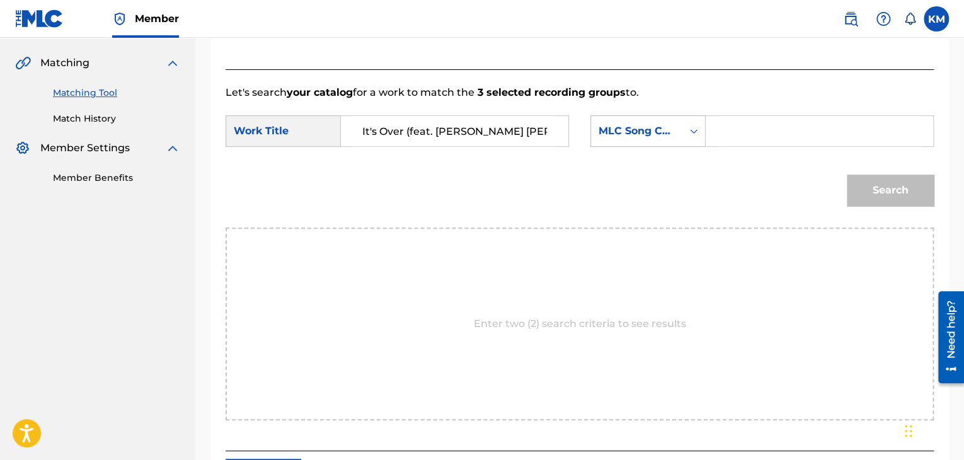
click at [693, 132] on icon "Search Form" at bounding box center [694, 131] width 13 height 13
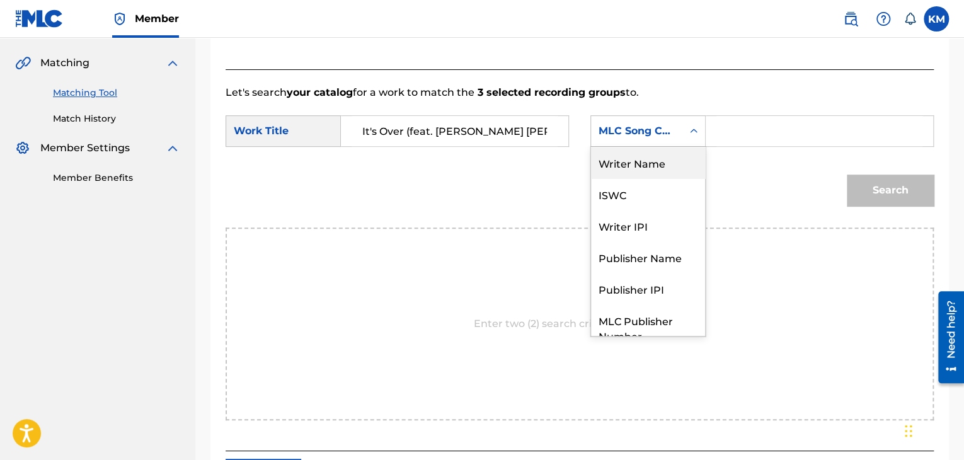
click at [658, 165] on div "Writer Name" at bounding box center [648, 163] width 114 height 32
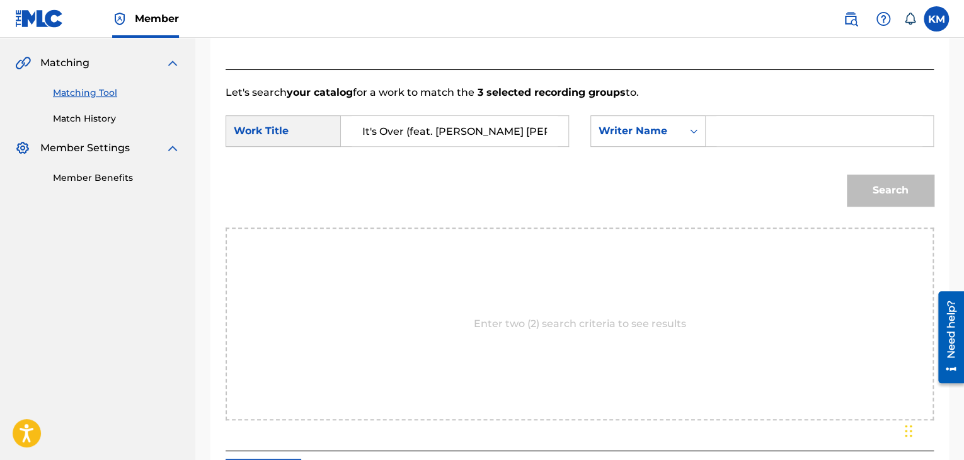
click at [740, 122] on input "Search Form" at bounding box center [819, 131] width 206 height 30
paste input "Speijer"
type input "Speijer"
click at [870, 192] on button "Search" at bounding box center [890, 191] width 87 height 32
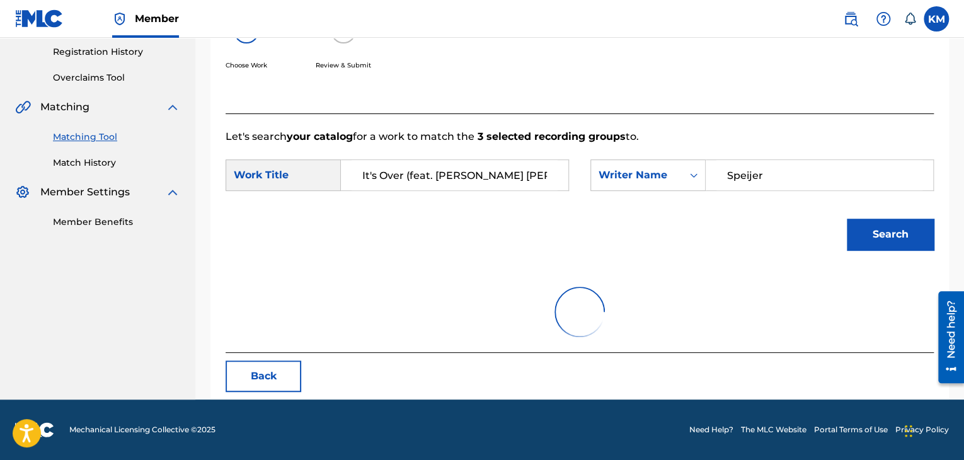
scroll to position [281, 0]
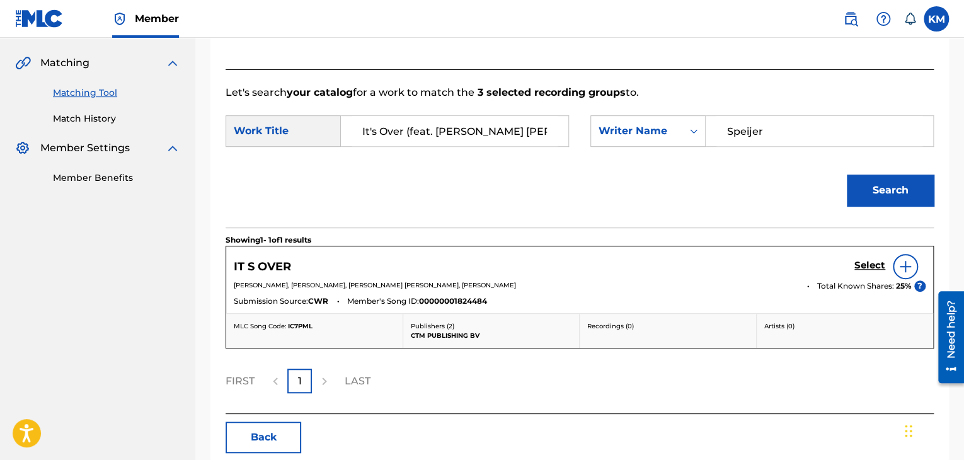
click at [877, 261] on h5 "Select" at bounding box center [870, 266] width 31 height 12
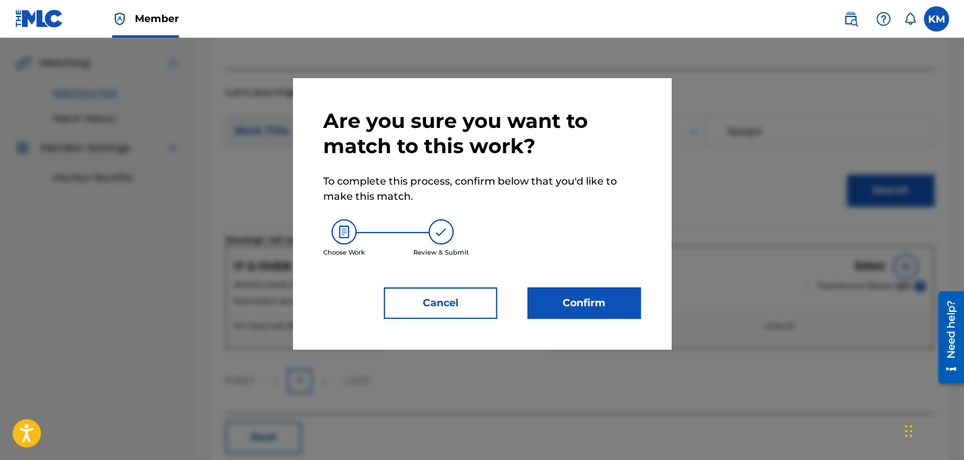
click at [606, 306] on button "Confirm" at bounding box center [583, 303] width 113 height 32
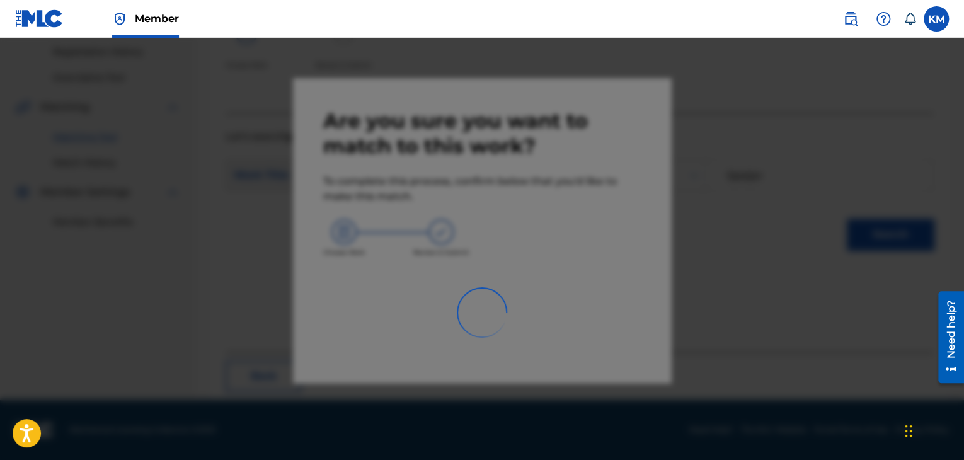
scroll to position [81, 0]
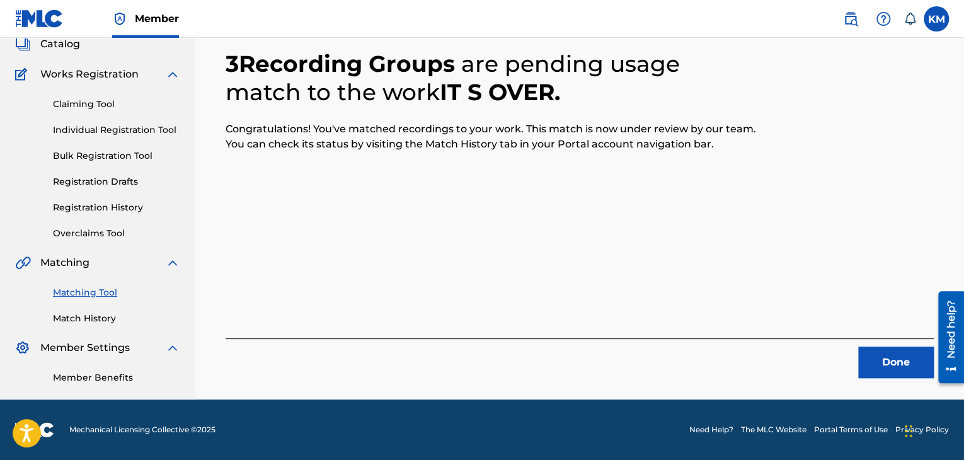
click at [885, 357] on button "Done" at bounding box center [896, 363] width 76 height 32
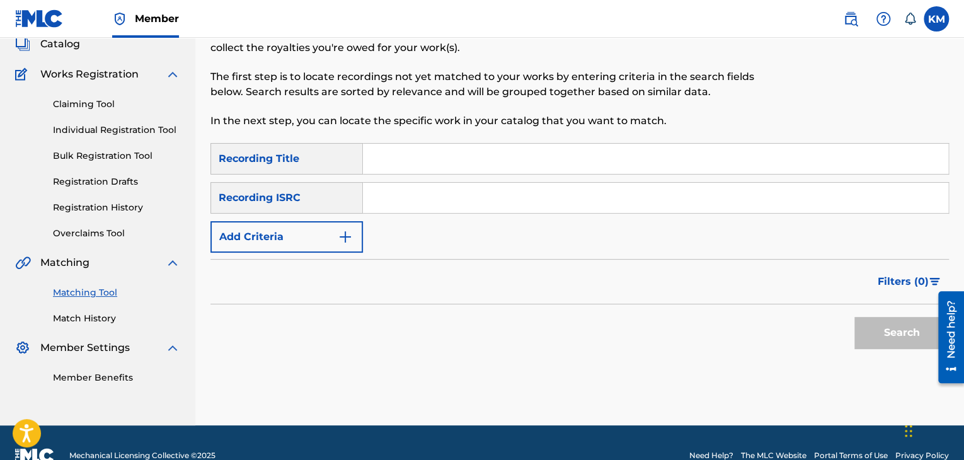
click at [468, 200] on input "Search Form" at bounding box center [655, 198] width 585 height 30
paste input "TCADE1743201"
type input "TCADE1743201"
click at [868, 331] on button "Search" at bounding box center [902, 333] width 95 height 32
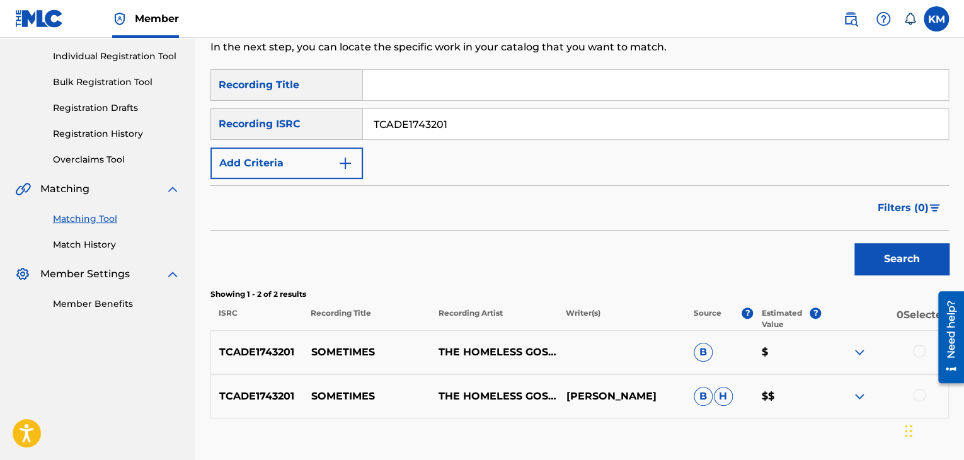
scroll to position [237, 0]
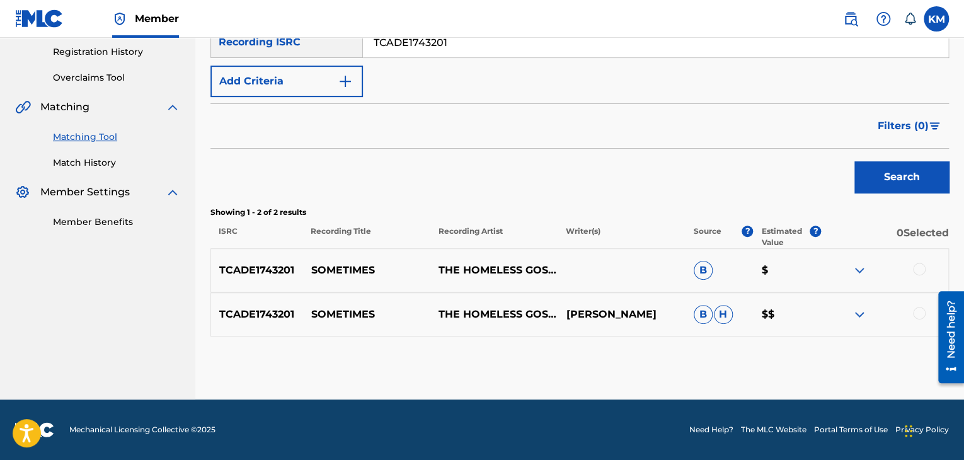
click at [919, 313] on div at bounding box center [919, 313] width 13 height 13
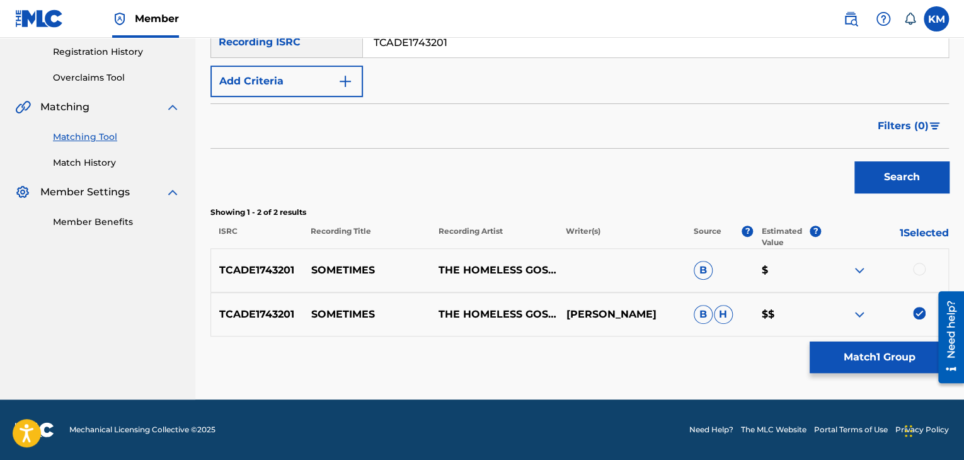
click at [918, 263] on div at bounding box center [919, 269] width 13 height 13
click at [886, 346] on button "Match 2 Groups" at bounding box center [879, 358] width 139 height 32
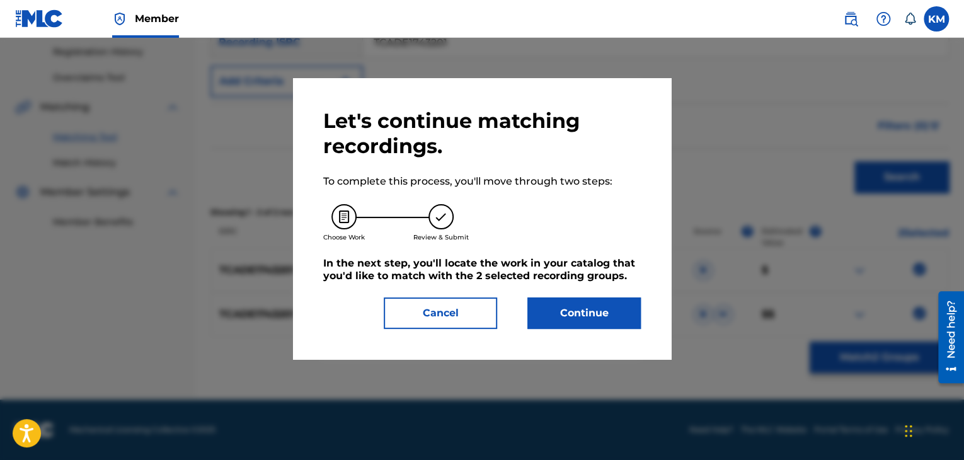
click at [581, 323] on button "Continue" at bounding box center [583, 313] width 113 height 32
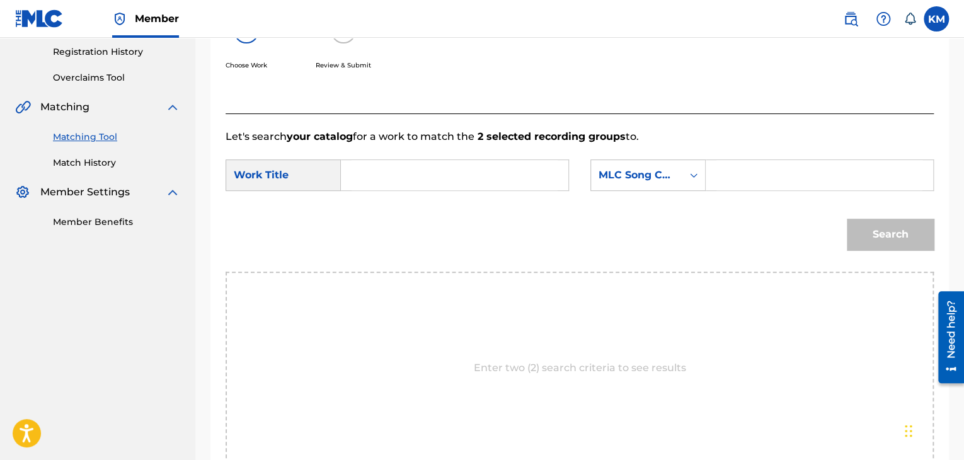
click at [373, 167] on input "Search Form" at bounding box center [455, 175] width 206 height 30
paste input "Sometimes"
type input "Sometimes"
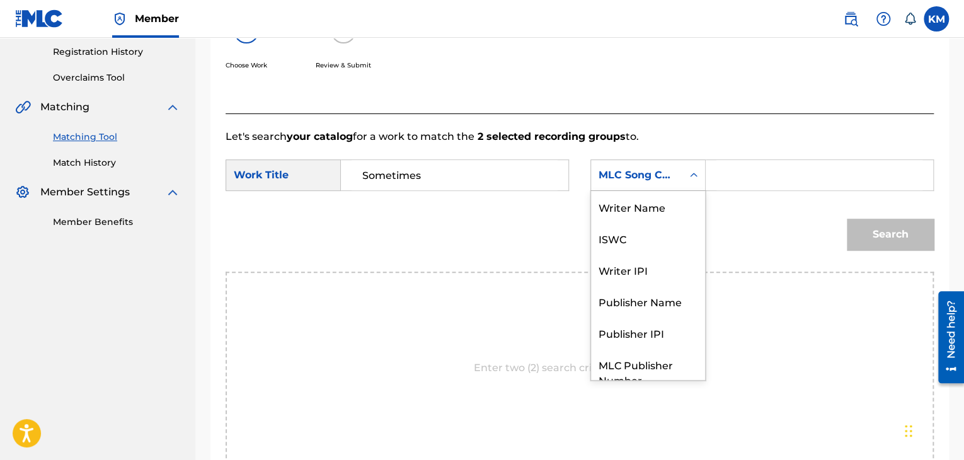
click at [699, 171] on icon "Search Form" at bounding box center [694, 175] width 13 height 13
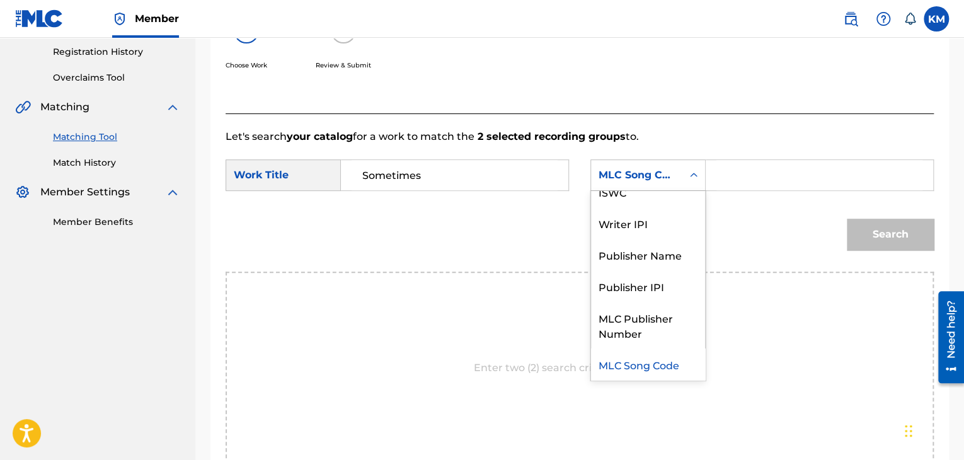
scroll to position [0, 0]
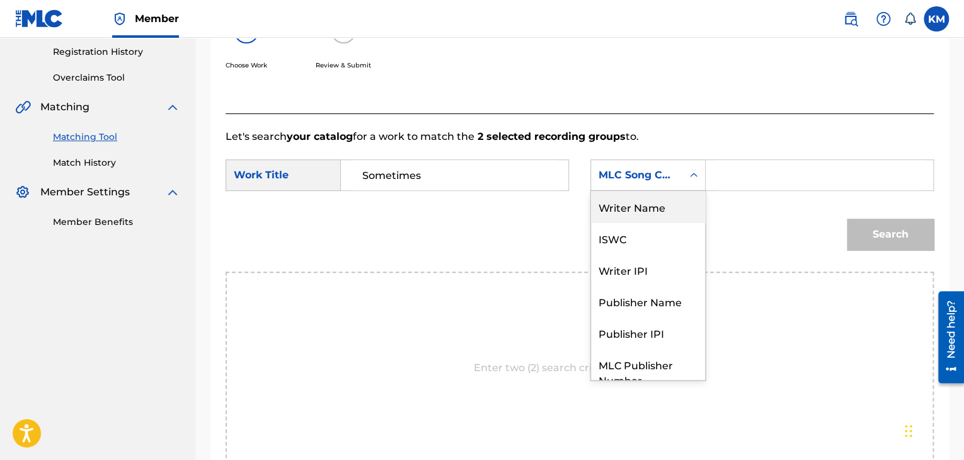
click at [676, 192] on div "Writer Name" at bounding box center [648, 207] width 114 height 32
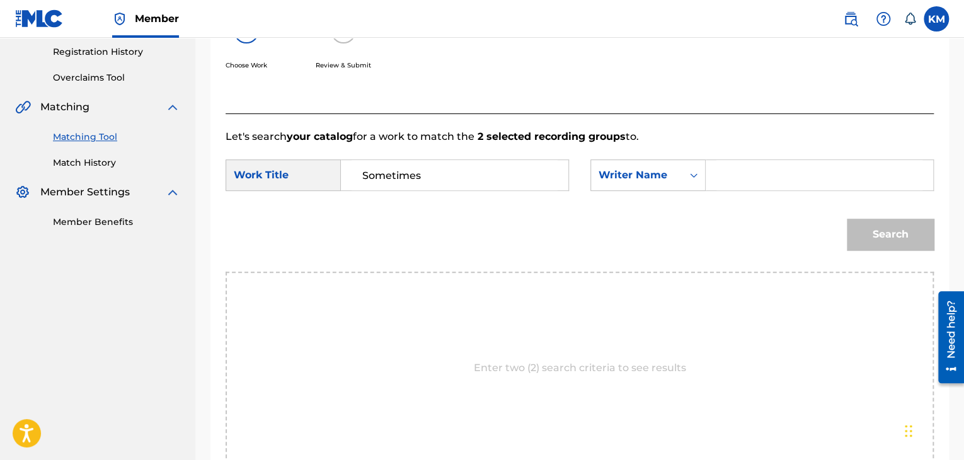
click at [735, 182] on input "Search Form" at bounding box center [819, 175] width 206 height 30
paste input "[PERSON_NAME]"
type input "[PERSON_NAME]"
click at [858, 225] on button "Search" at bounding box center [890, 235] width 87 height 32
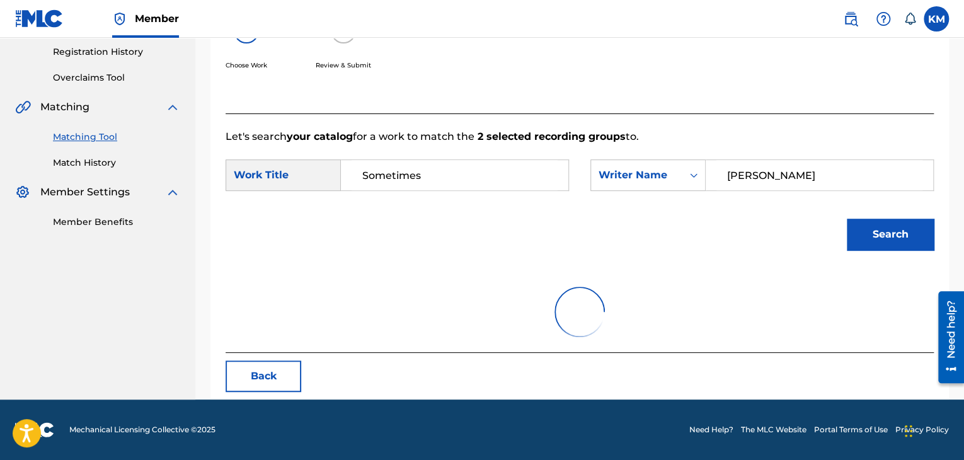
scroll to position [183, 0]
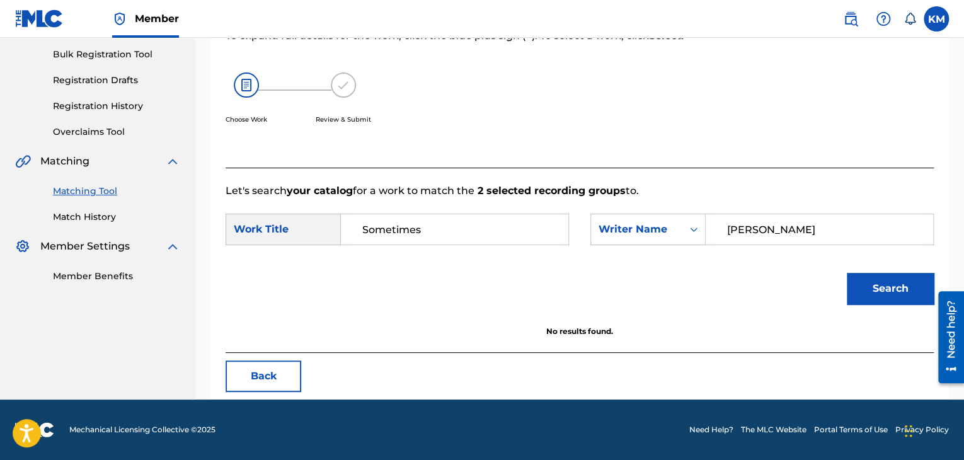
drag, startPoint x: 110, startPoint y: 213, endPoint x: 110, endPoint y: 248, distance: 34.7
click at [110, 213] on link "Match History" at bounding box center [116, 216] width 127 height 13
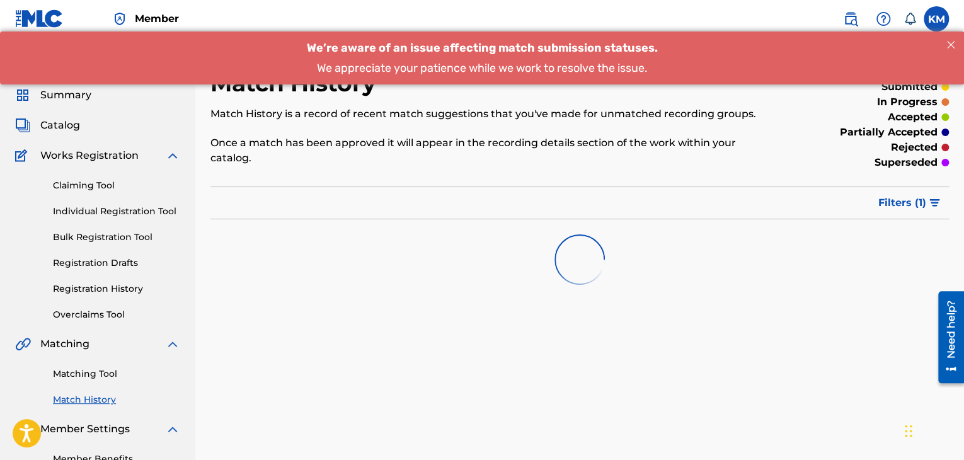
click at [92, 371] on link "Matching Tool" at bounding box center [116, 373] width 127 height 13
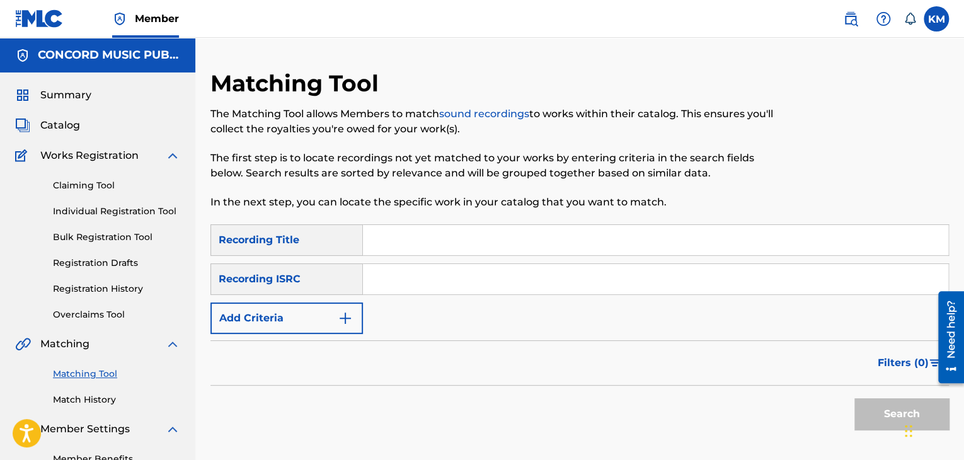
click at [441, 280] on input "Search Form" at bounding box center [655, 279] width 585 height 30
paste input "USRH11001052"
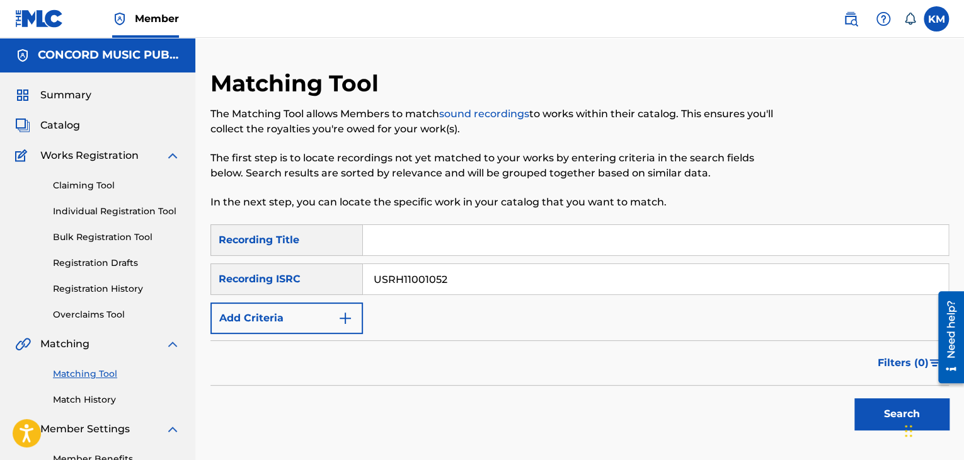
type input "USRH11001052"
click at [876, 402] on button "Search" at bounding box center [902, 414] width 95 height 32
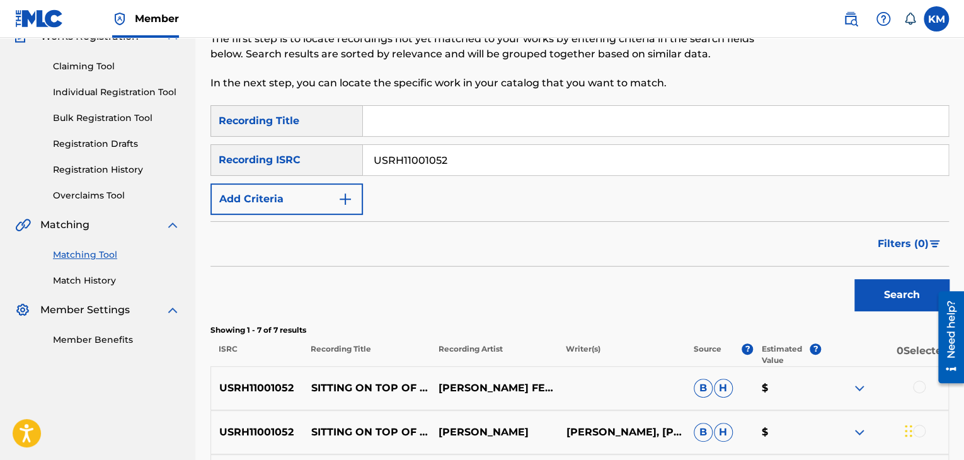
scroll to position [189, 0]
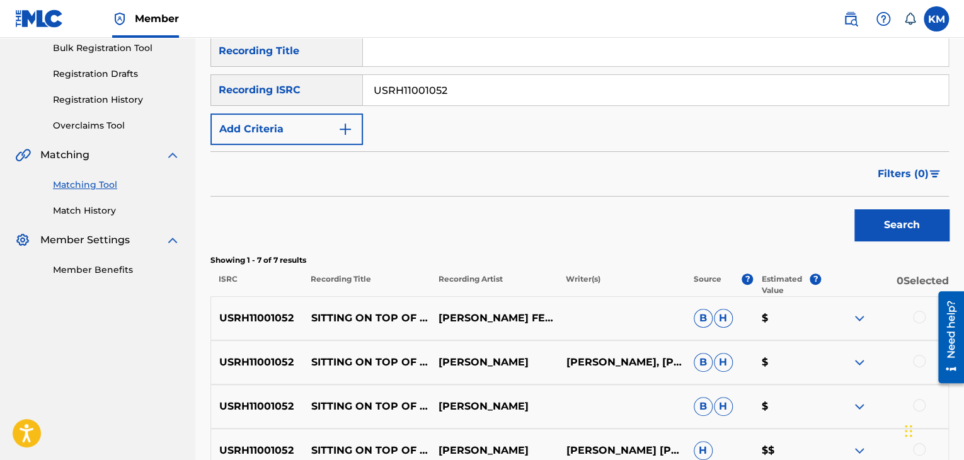
click at [921, 315] on div at bounding box center [919, 317] width 13 height 13
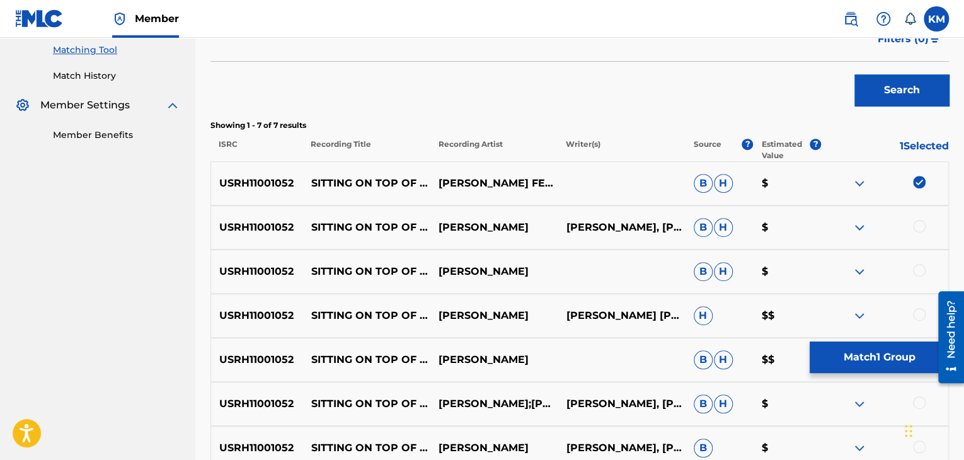
scroll to position [378, 0]
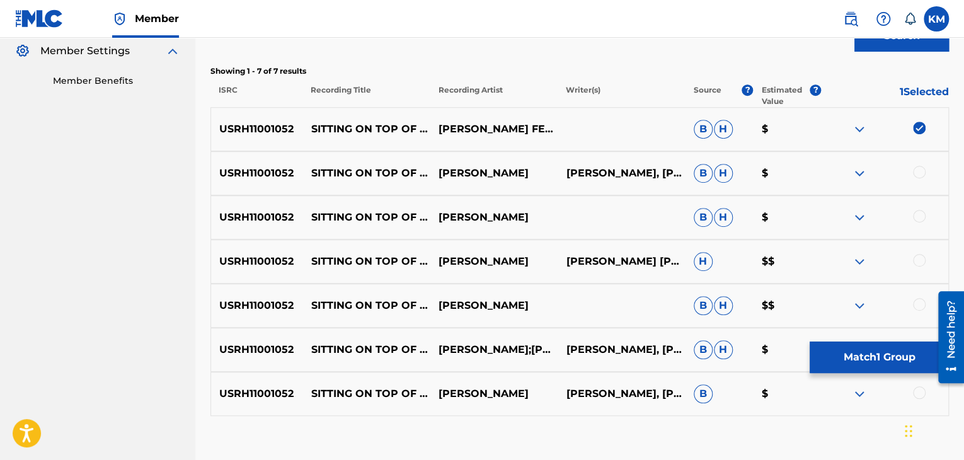
click at [918, 167] on div at bounding box center [919, 172] width 13 height 13
click at [918, 220] on div at bounding box center [919, 216] width 13 height 13
click at [918, 265] on div at bounding box center [919, 260] width 13 height 13
click at [916, 301] on div at bounding box center [919, 304] width 13 height 13
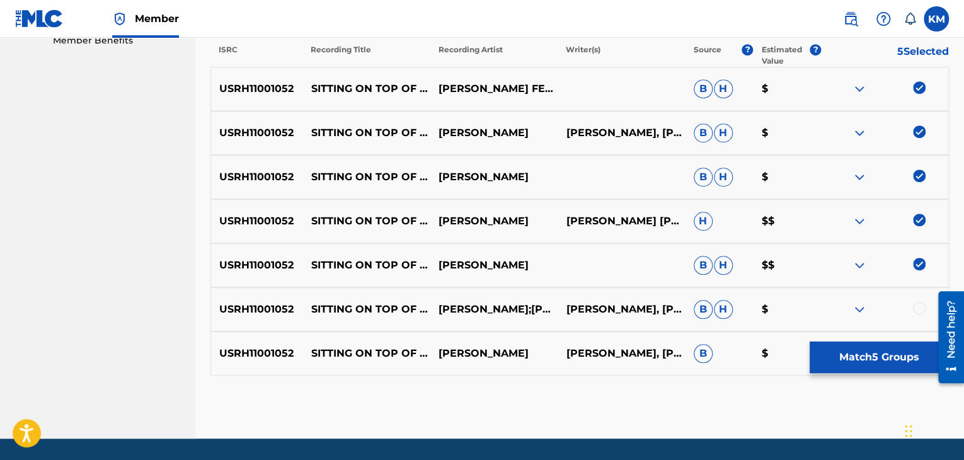
scroll to position [457, 0]
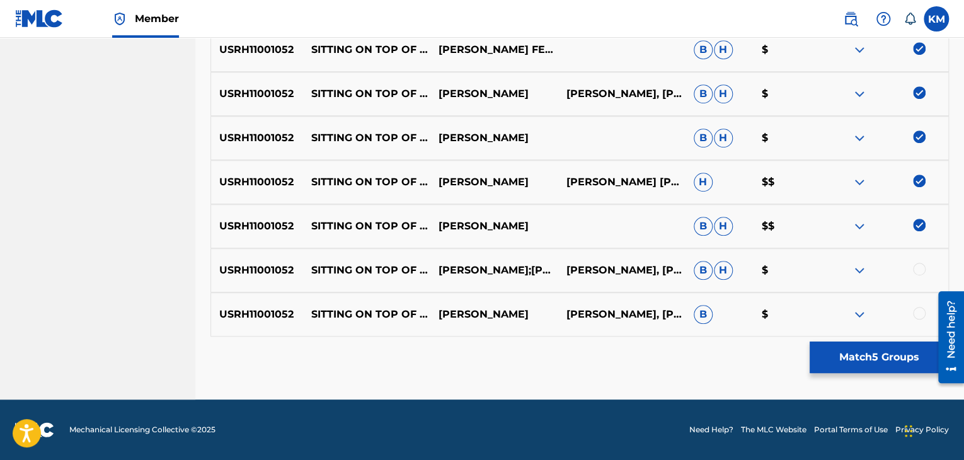
click at [921, 267] on div at bounding box center [919, 269] width 13 height 13
click at [918, 309] on div at bounding box center [919, 313] width 13 height 13
click at [892, 355] on button "Match 7 Groups" at bounding box center [879, 358] width 139 height 32
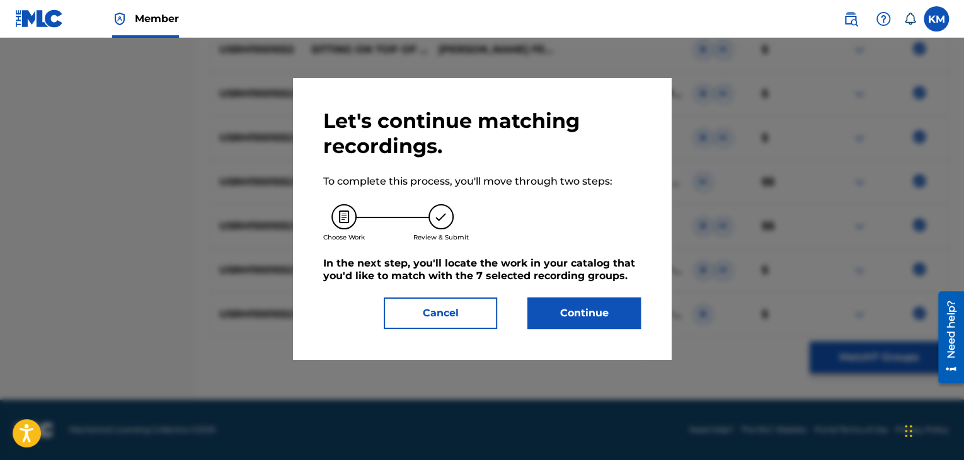
click at [614, 316] on button "Continue" at bounding box center [583, 313] width 113 height 32
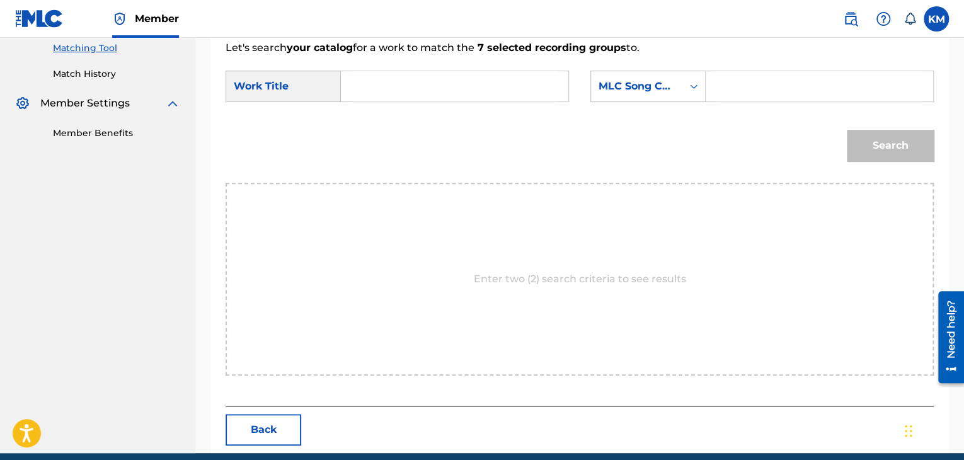
scroll to position [253, 0]
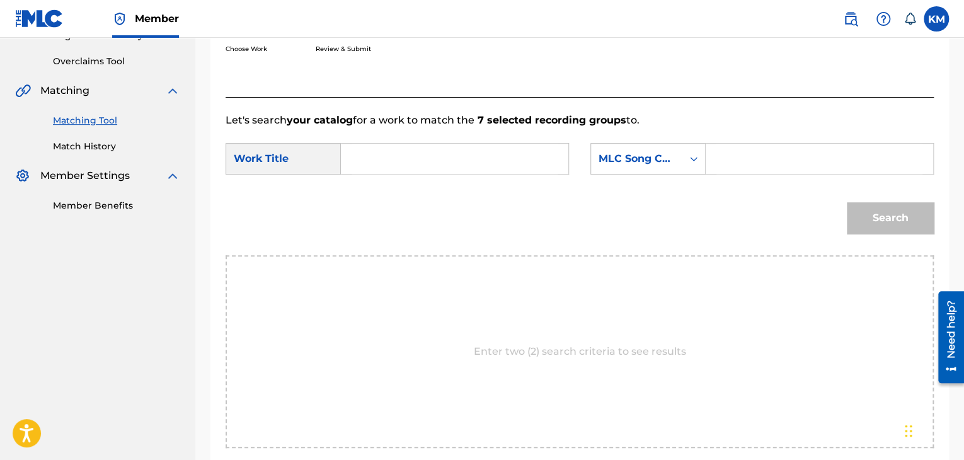
click at [378, 170] on input "Search Form" at bounding box center [455, 159] width 206 height 30
paste input "Sitting on Top of the World (feat. [PERSON_NAME]) - Live at the [GEOGRAPHIC_DAT…"
type input "Sitting on Top of the World (feat. [PERSON_NAME]) - Live at the [GEOGRAPHIC_DAT…"
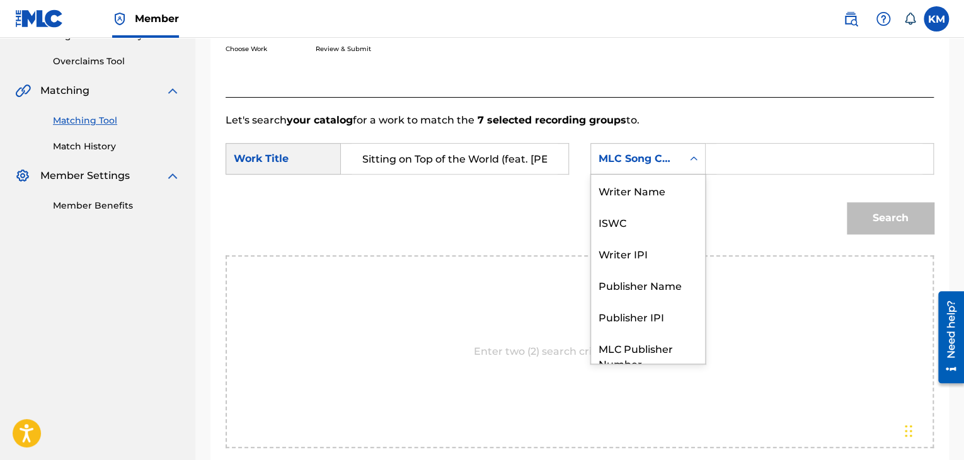
click at [689, 155] on icon "Search Form" at bounding box center [694, 158] width 13 height 13
click at [672, 186] on div "Writer Name" at bounding box center [648, 191] width 114 height 32
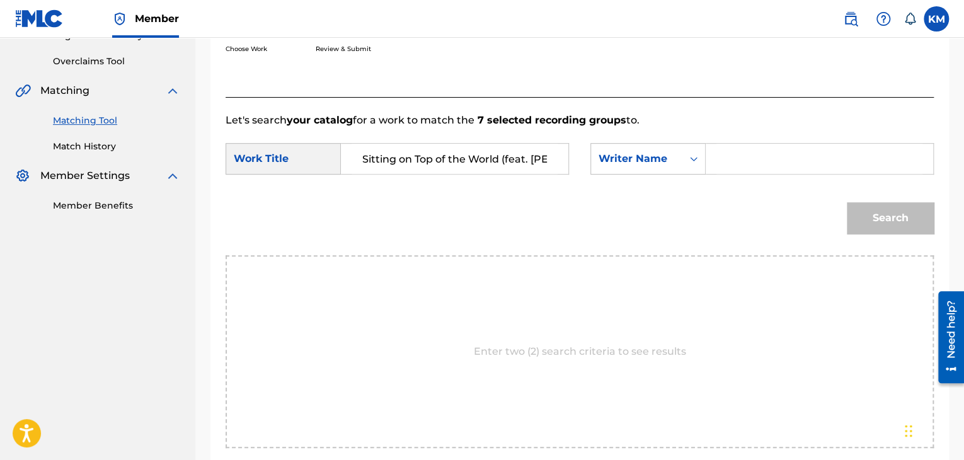
click at [774, 157] on input "Search Form" at bounding box center [819, 159] width 206 height 30
paste input "[PERSON_NAME]"
click at [872, 225] on button "Search" at bounding box center [890, 218] width 87 height 32
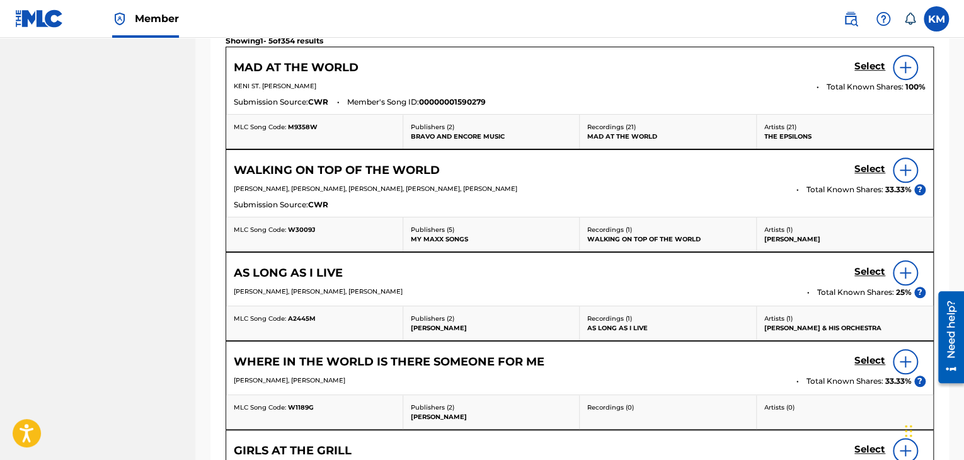
scroll to position [316, 0]
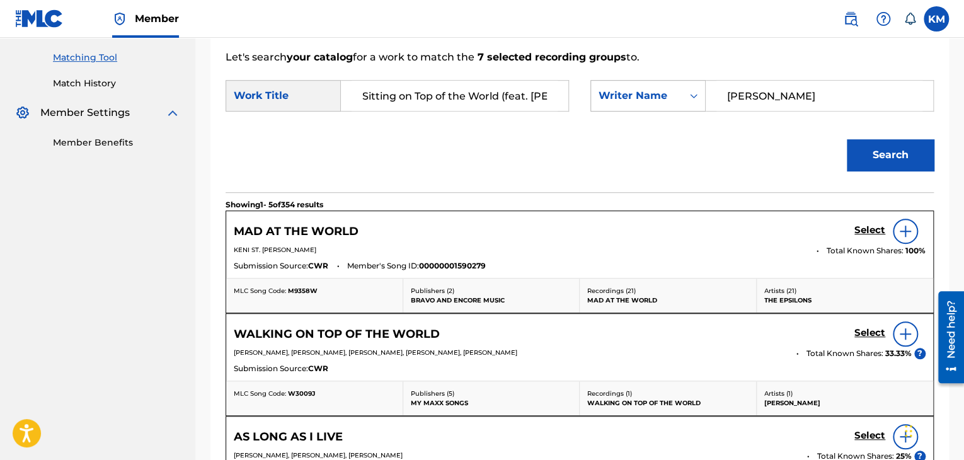
drag, startPoint x: 771, startPoint y: 91, endPoint x: 628, endPoint y: 98, distance: 143.8
click at [698, 91] on div "SearchWithCriteria62dcdbb2-d127-4a8d-ac3b-aa51f772d48e Writer Name [PERSON_NAME]" at bounding box center [761, 96] width 343 height 32
paste input "[PERSON_NAME]"
type input "[PERSON_NAME]"
click at [849, 144] on button "Search" at bounding box center [890, 155] width 87 height 32
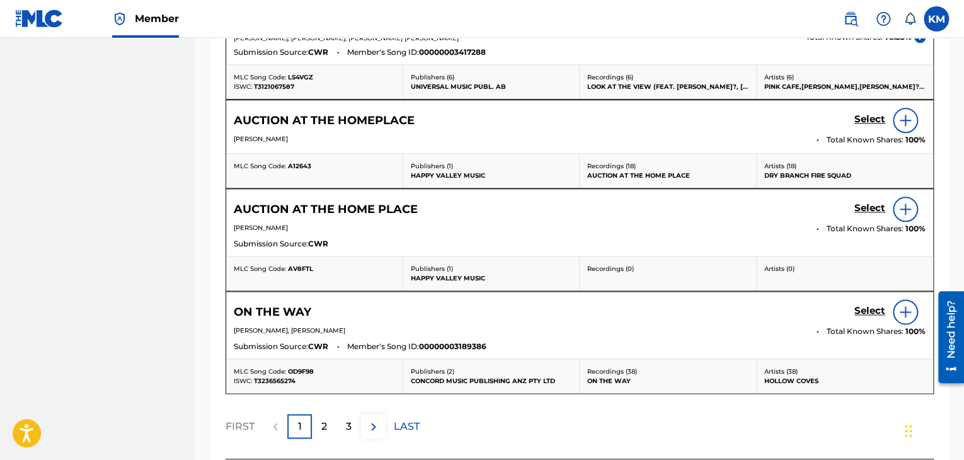
scroll to position [694, 0]
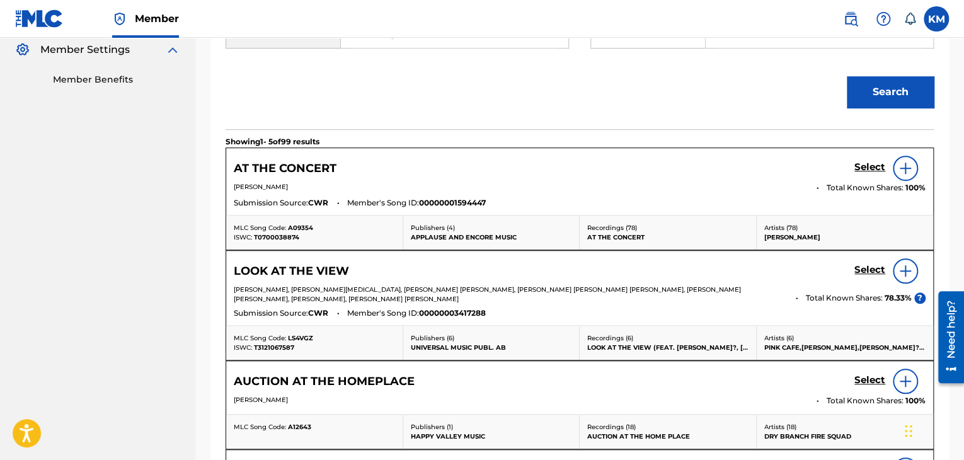
drag, startPoint x: 96, startPoint y: 101, endPoint x: 106, endPoint y: 132, distance: 31.9
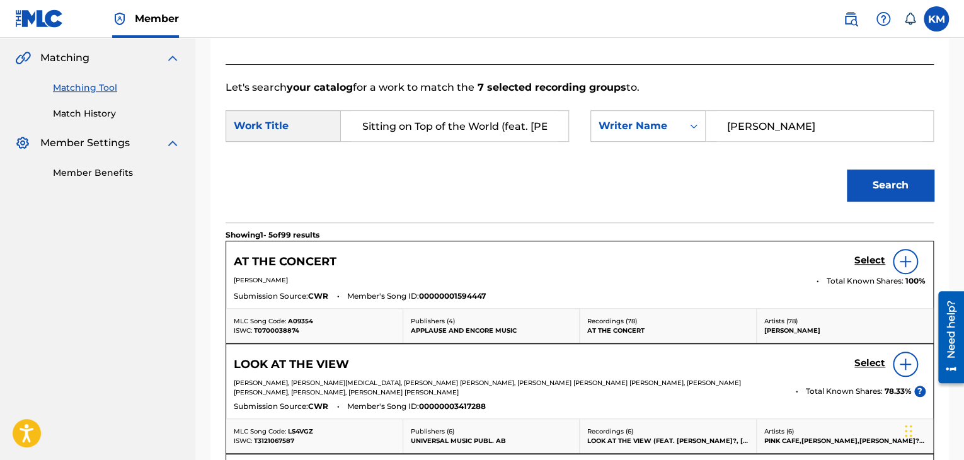
scroll to position [179, 0]
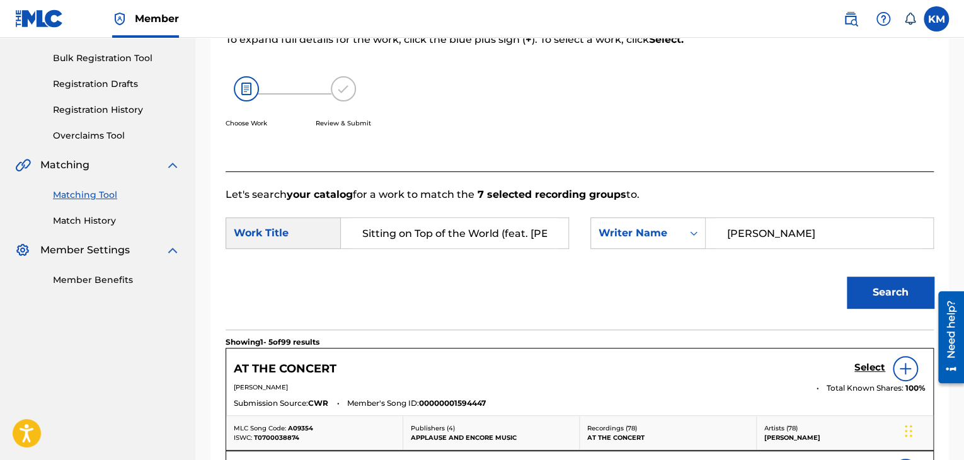
click at [96, 219] on link "Match History" at bounding box center [116, 220] width 127 height 13
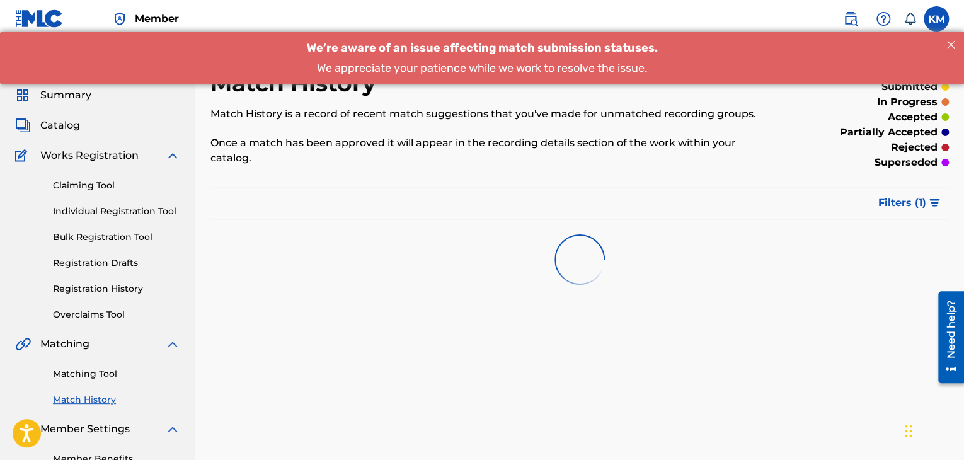
click at [109, 376] on link "Matching Tool" at bounding box center [116, 373] width 127 height 13
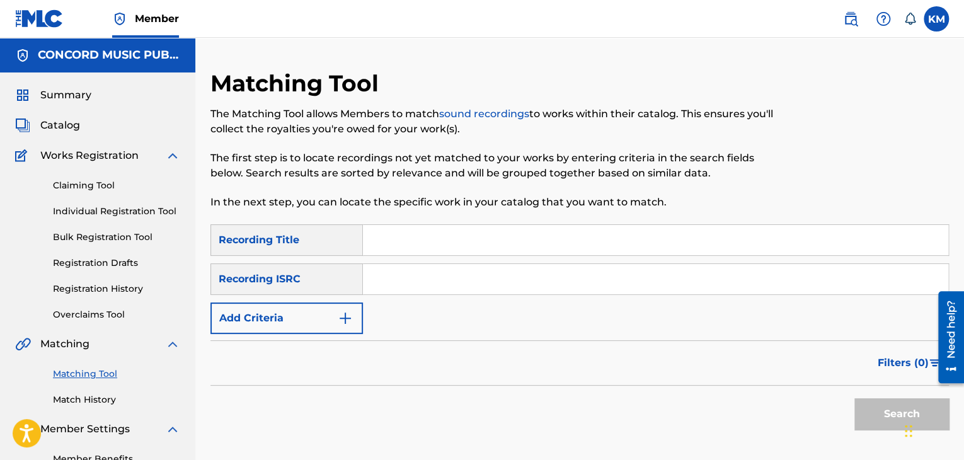
click at [467, 280] on input "Search Form" at bounding box center [655, 279] width 585 height 30
paste input "QZK6P2316921"
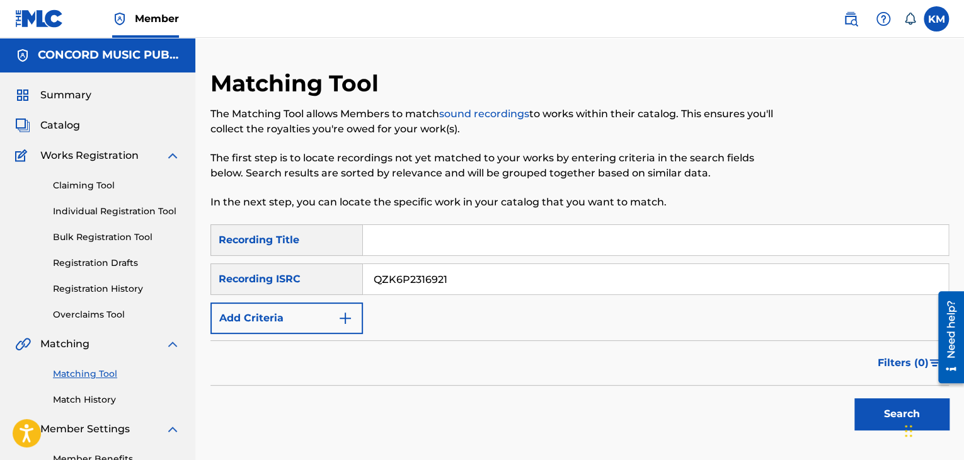
type input "QZK6P2316921"
click at [865, 399] on button "Search" at bounding box center [902, 414] width 95 height 32
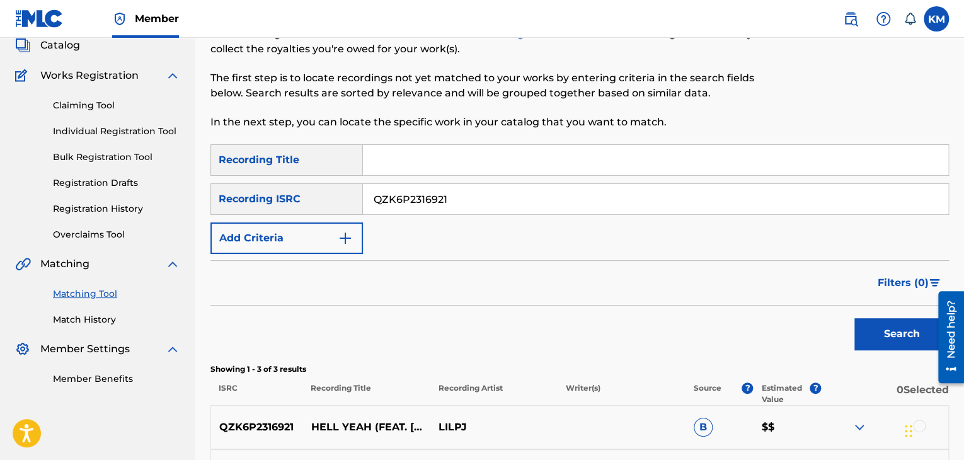
scroll to position [252, 0]
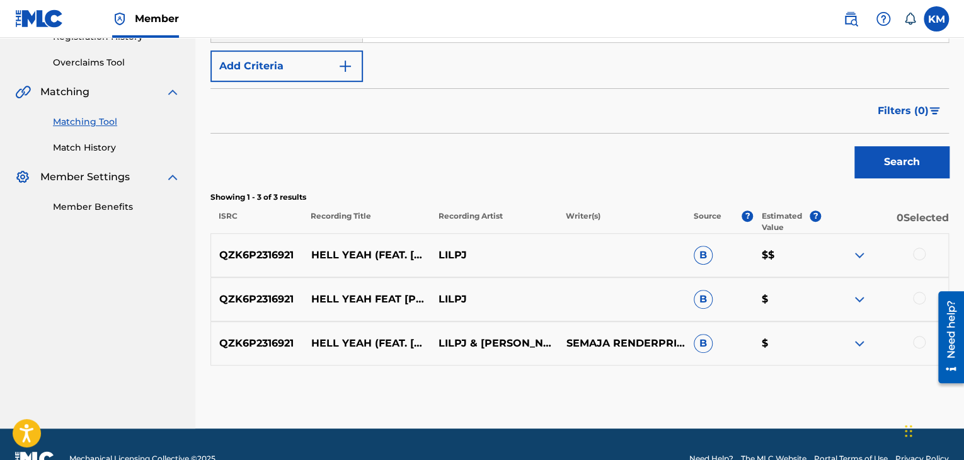
click at [917, 339] on div at bounding box center [919, 342] width 13 height 13
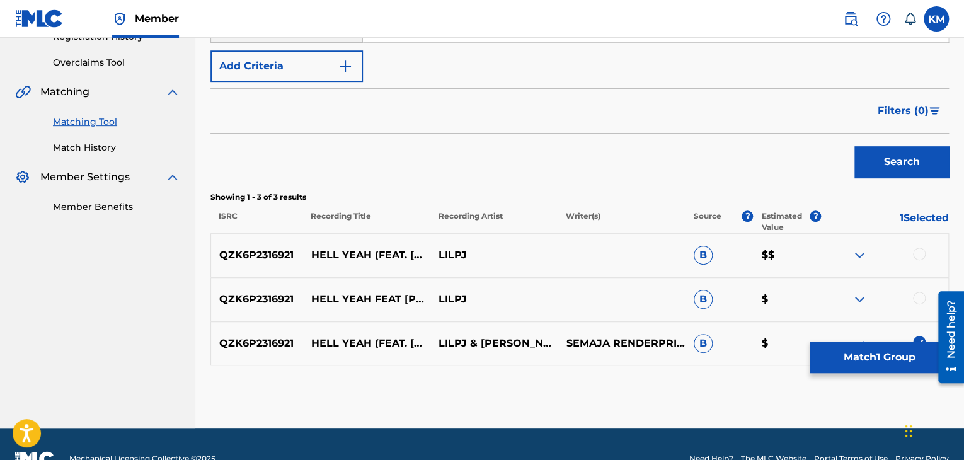
click at [917, 296] on div at bounding box center [919, 298] width 13 height 13
click at [918, 255] on div at bounding box center [919, 254] width 13 height 13
click at [889, 360] on button "Match 3 Groups" at bounding box center [879, 358] width 139 height 32
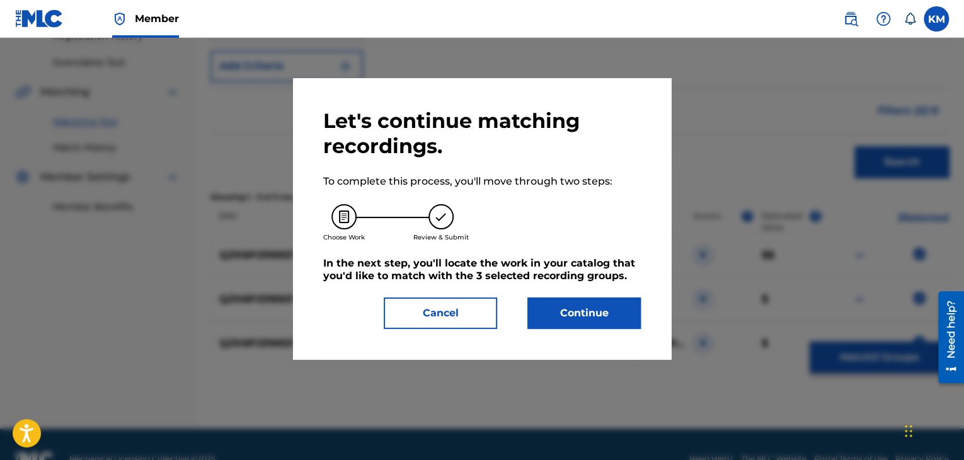
click at [572, 315] on button "Continue" at bounding box center [583, 313] width 113 height 32
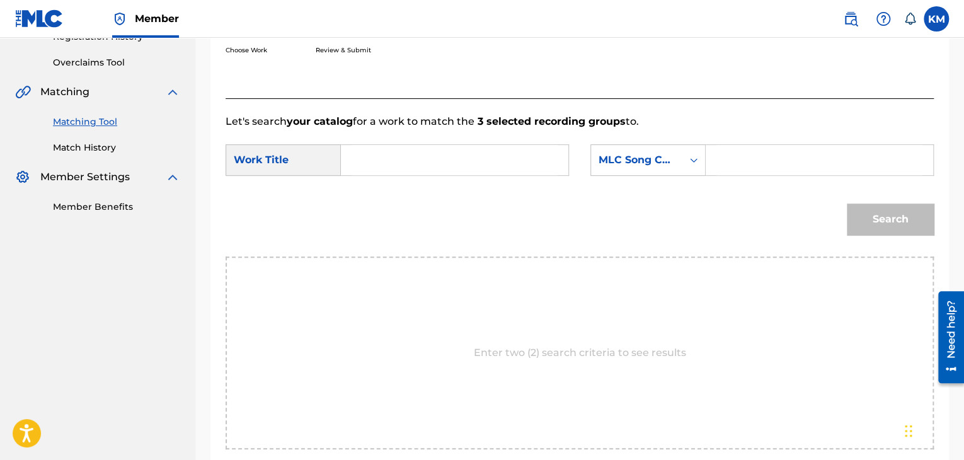
click at [432, 157] on input "Search Form" at bounding box center [455, 160] width 206 height 30
paste input "Hell Yeah"
type input "Hell Yeah"
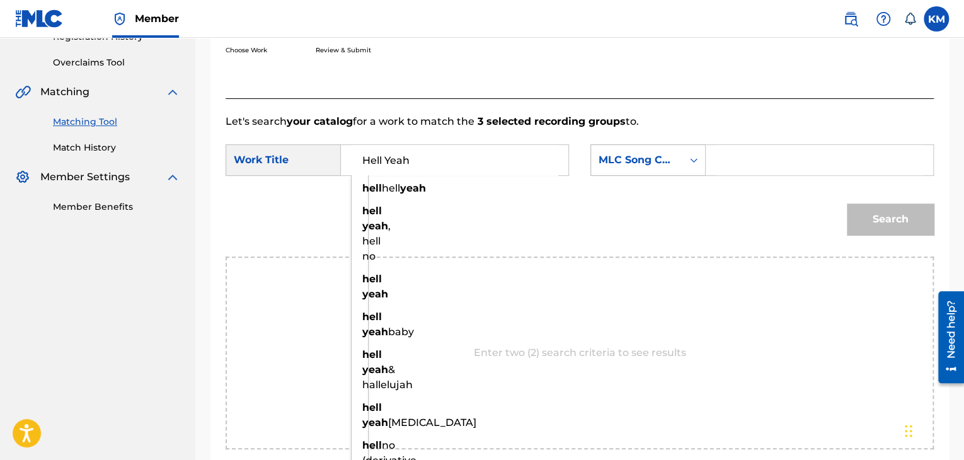
click at [696, 164] on icon "Search Form" at bounding box center [694, 160] width 13 height 13
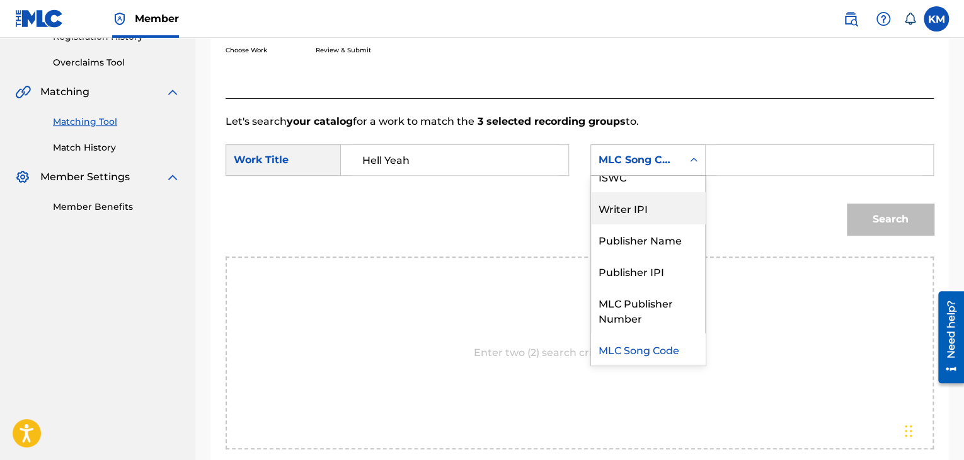
scroll to position [0, 0]
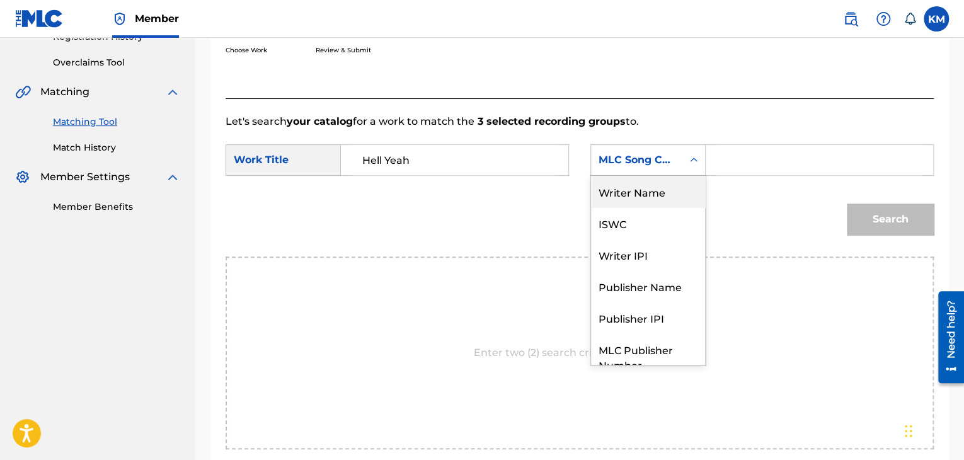
click at [683, 186] on div "Writer Name" at bounding box center [648, 192] width 114 height 32
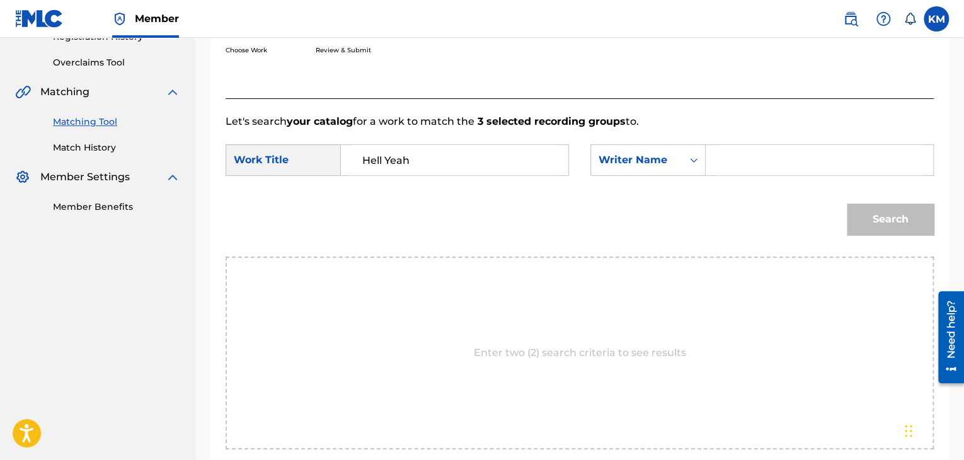
click at [762, 164] on input "Search Form" at bounding box center [819, 160] width 206 height 30
paste input "Render"
type input "Render"
click at [857, 225] on button "Search" at bounding box center [890, 220] width 87 height 32
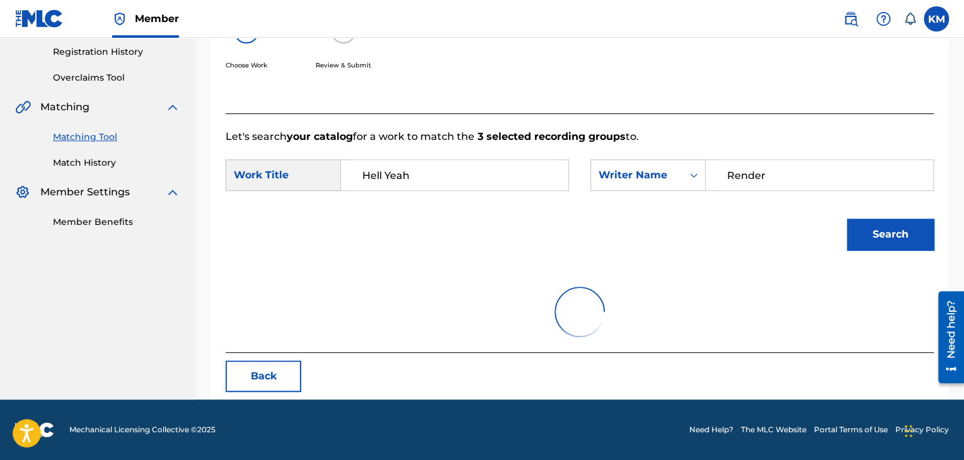
scroll to position [252, 0]
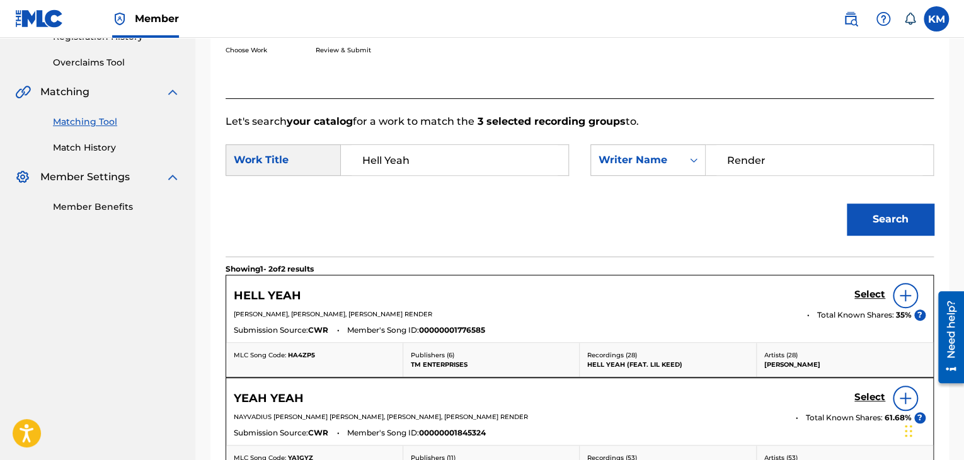
click at [866, 289] on h5 "Select" at bounding box center [870, 295] width 31 height 12
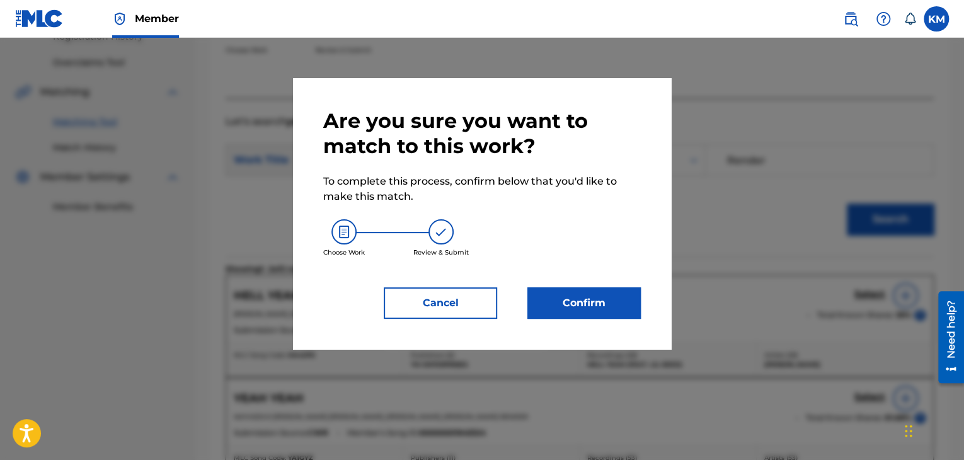
click at [607, 292] on button "Confirm" at bounding box center [583, 303] width 113 height 32
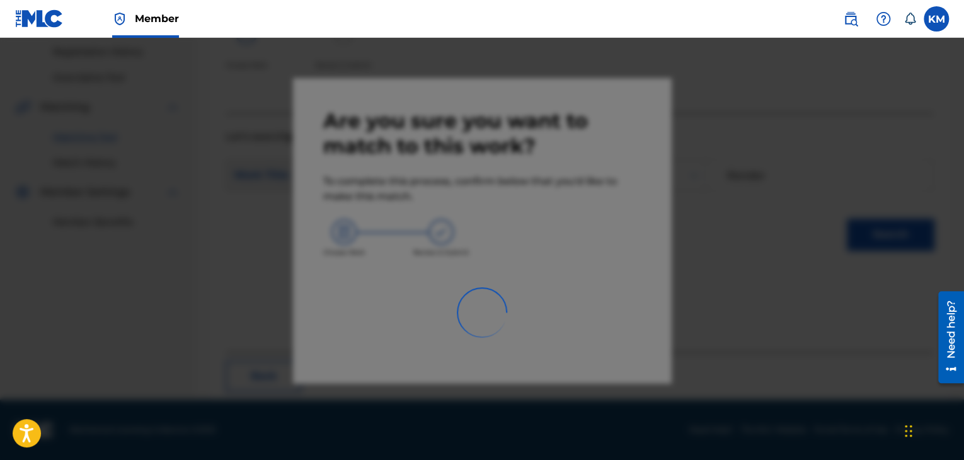
click at [481, 304] on img at bounding box center [482, 312] width 50 height 50
